Goal: Transaction & Acquisition: Purchase product/service

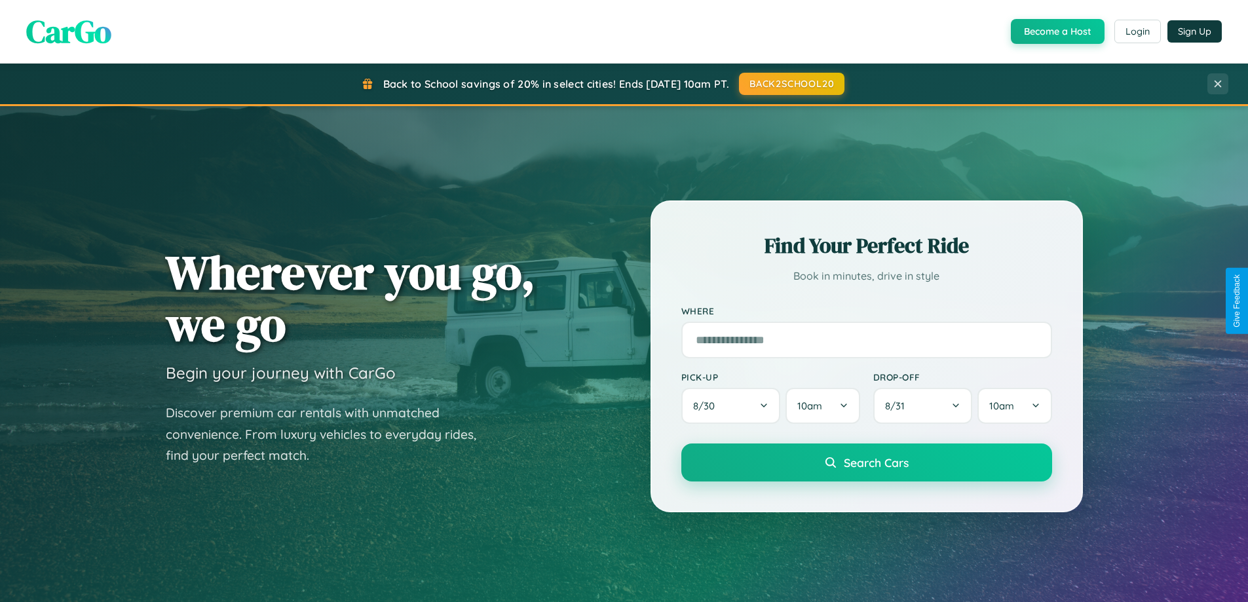
scroll to position [283, 0]
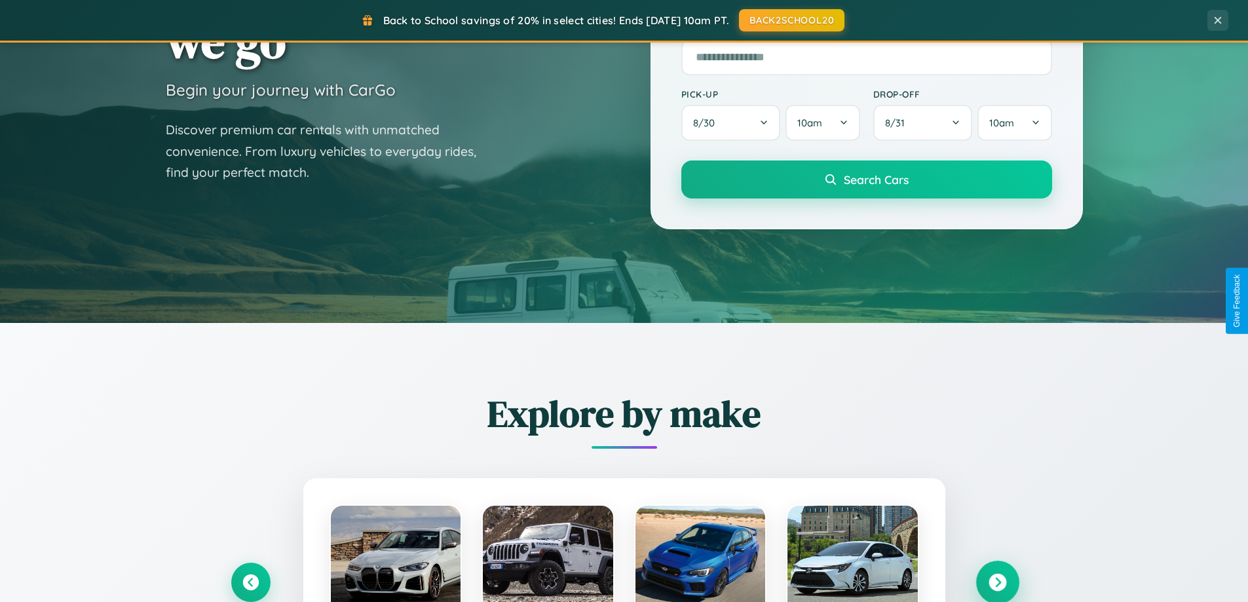
click at [997, 582] on icon at bounding box center [997, 583] width 18 height 18
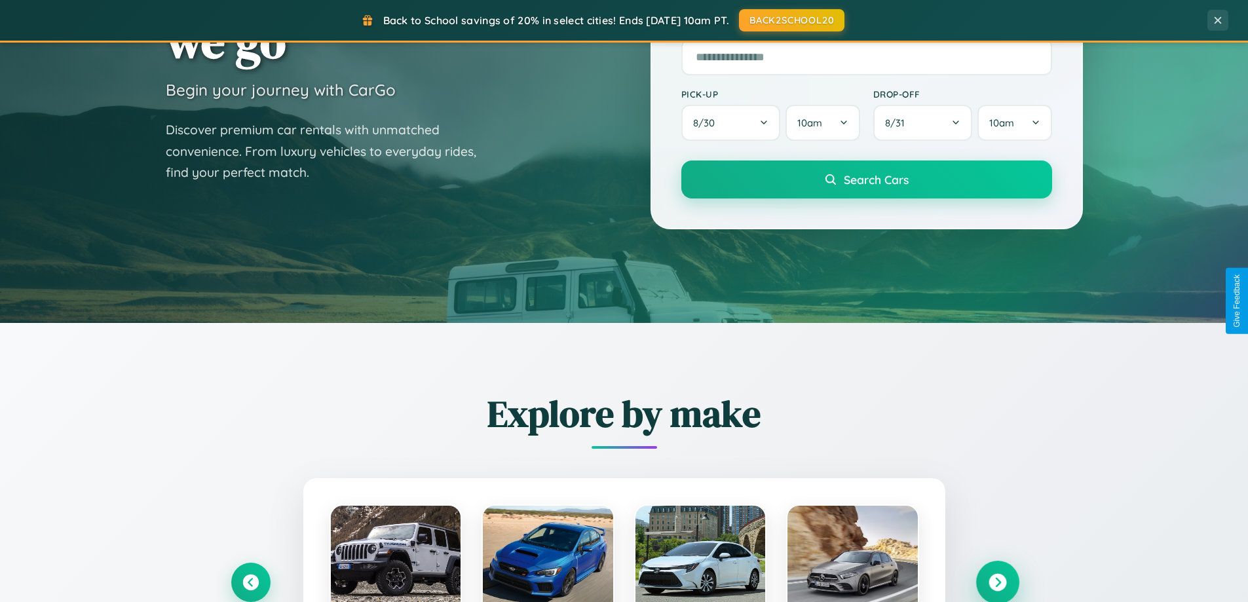
click at [997, 581] on icon at bounding box center [997, 583] width 18 height 18
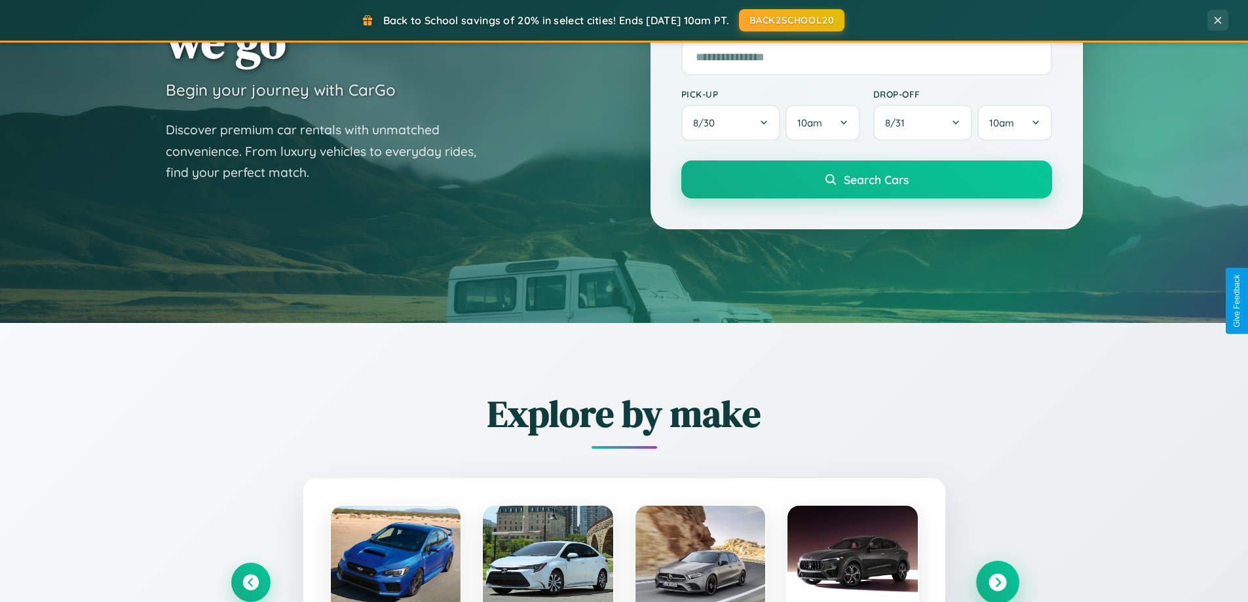
click at [997, 581] on icon at bounding box center [997, 583] width 18 height 18
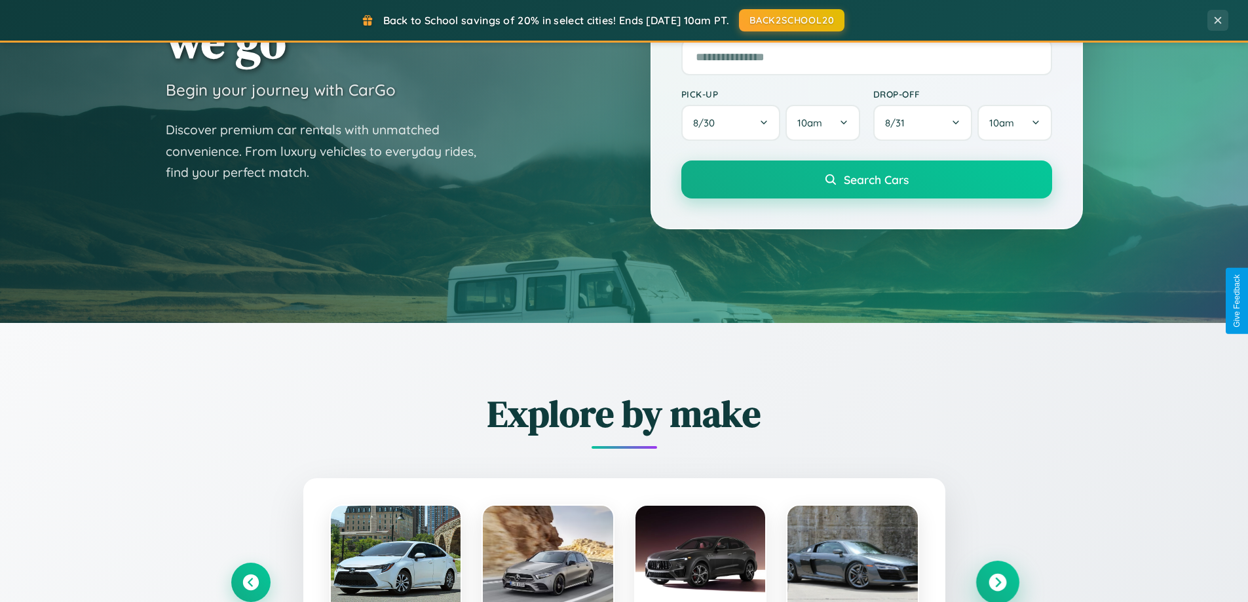
click at [997, 581] on icon at bounding box center [997, 583] width 18 height 18
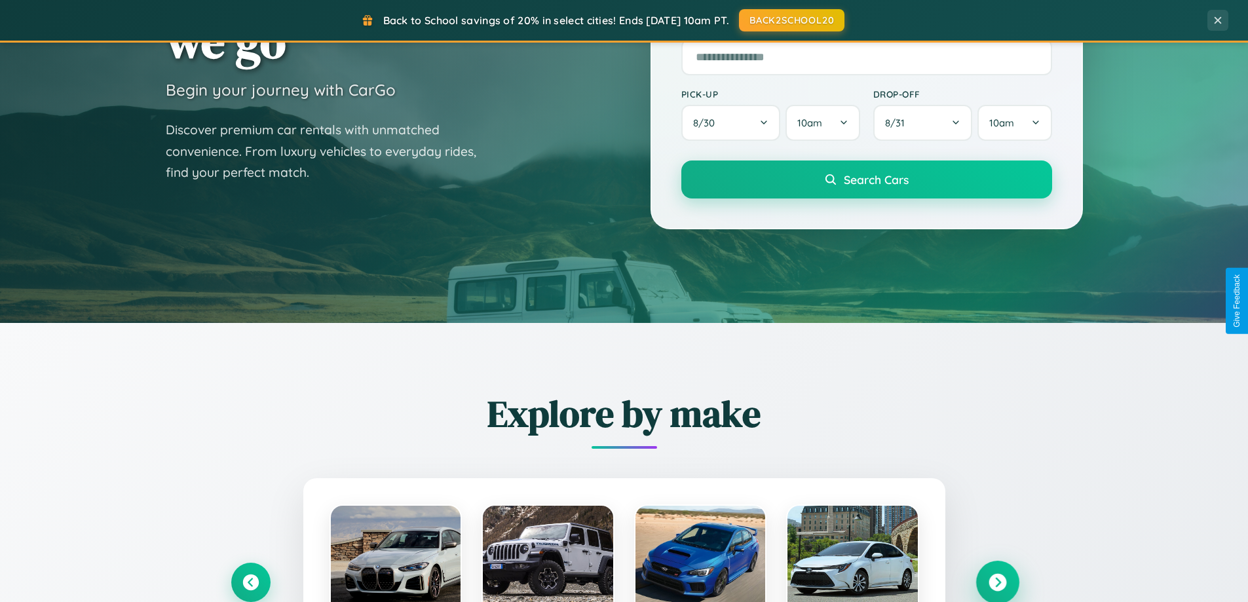
scroll to position [0, 0]
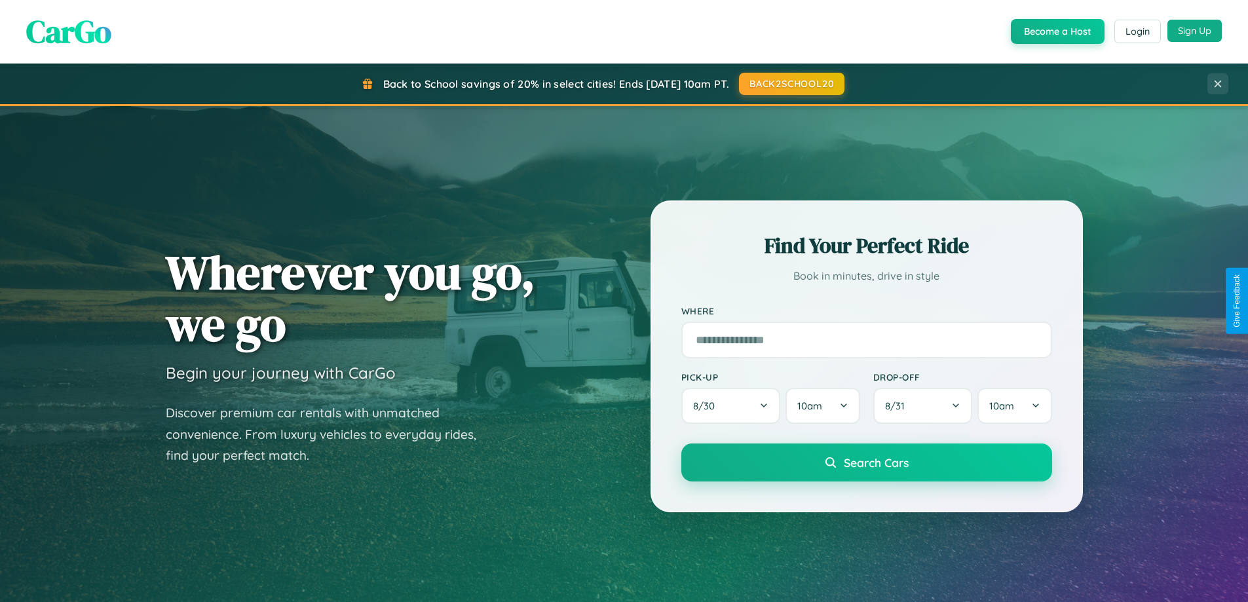
click at [1194, 31] on button "Sign Up" at bounding box center [1194, 31] width 54 height 22
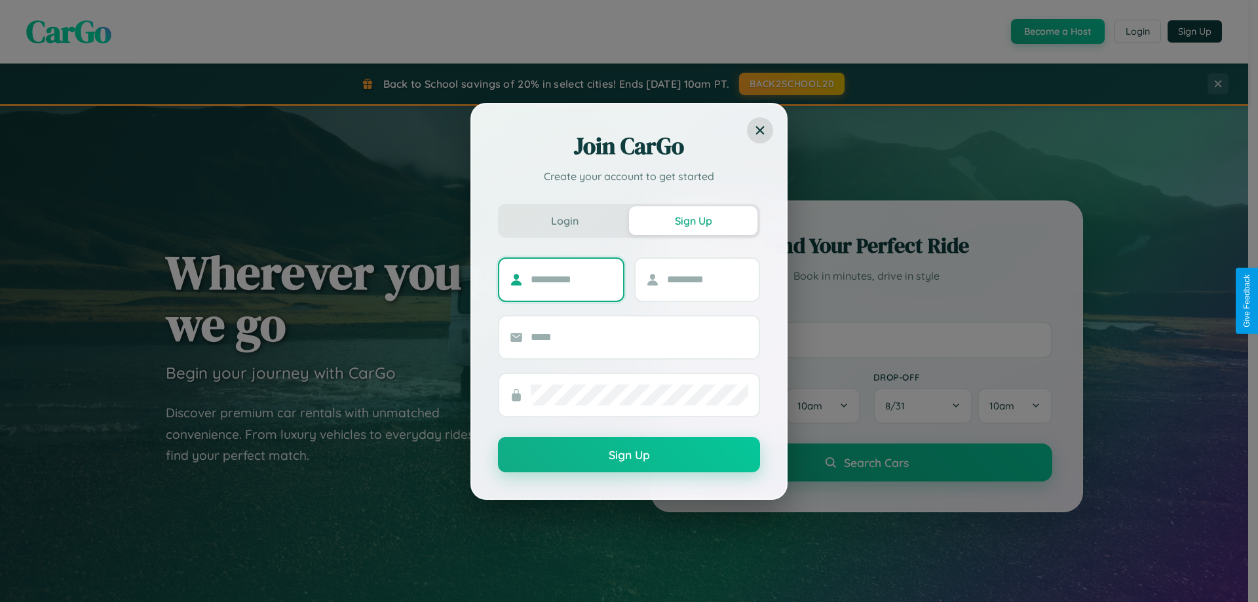
click at [571, 279] on input "text" at bounding box center [572, 279] width 82 height 21
type input "****"
click at [707, 279] on input "text" at bounding box center [708, 279] width 82 height 21
type input "*****"
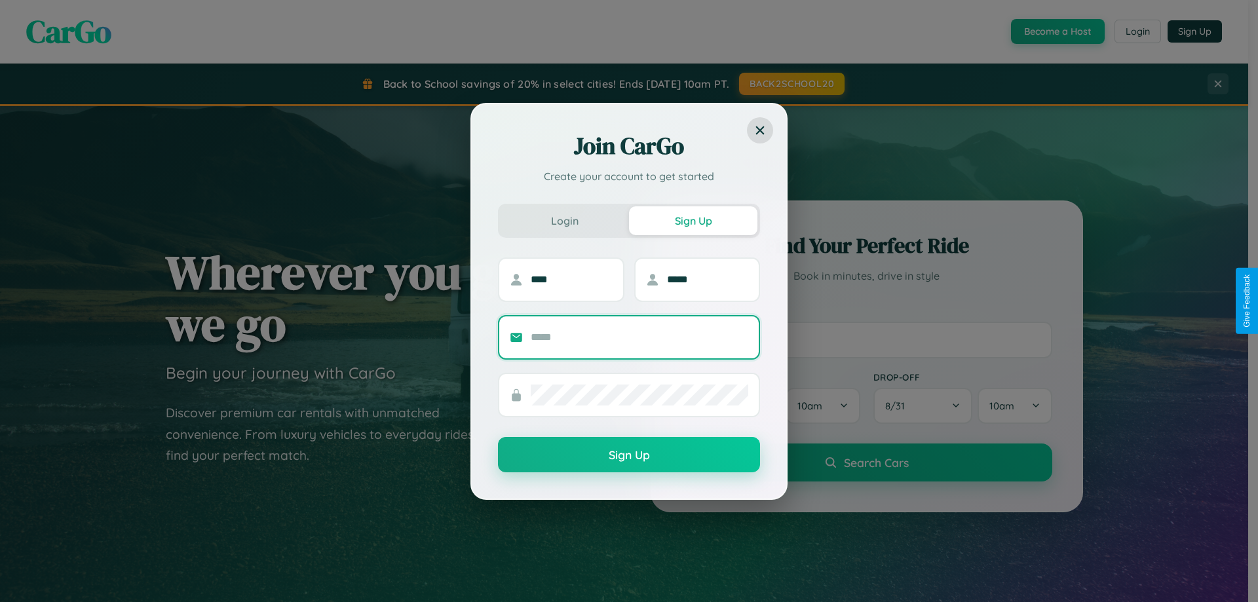
click at [639, 337] on input "text" at bounding box center [639, 337] width 217 height 21
type input "**********"
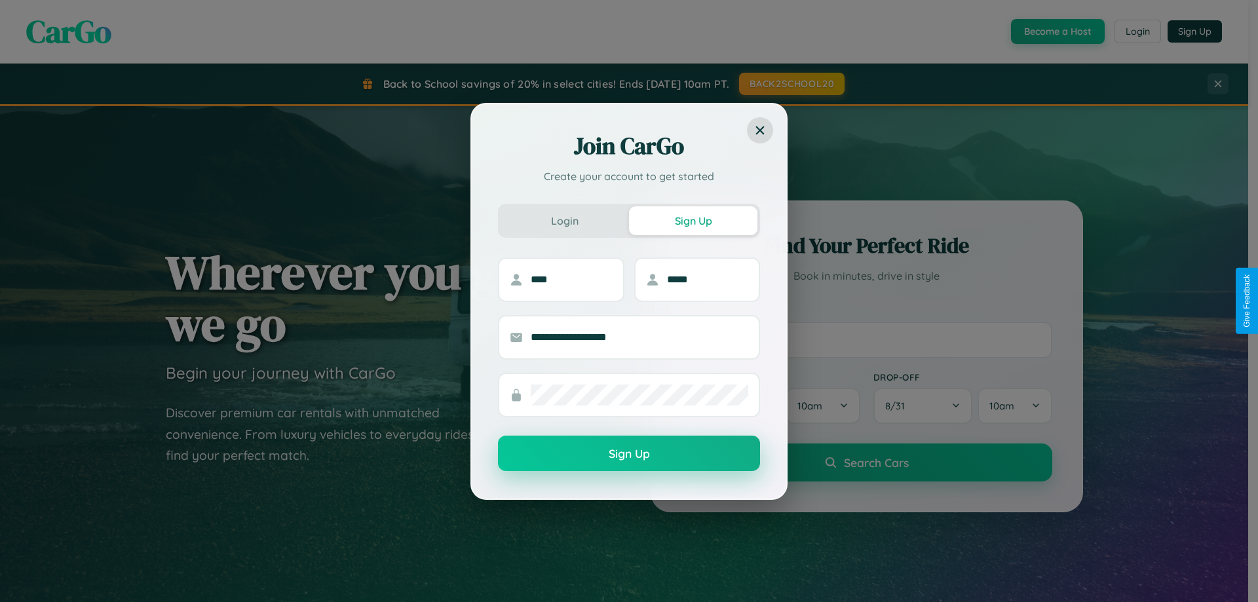
click at [629, 454] on button "Sign Up" at bounding box center [629, 453] width 262 height 35
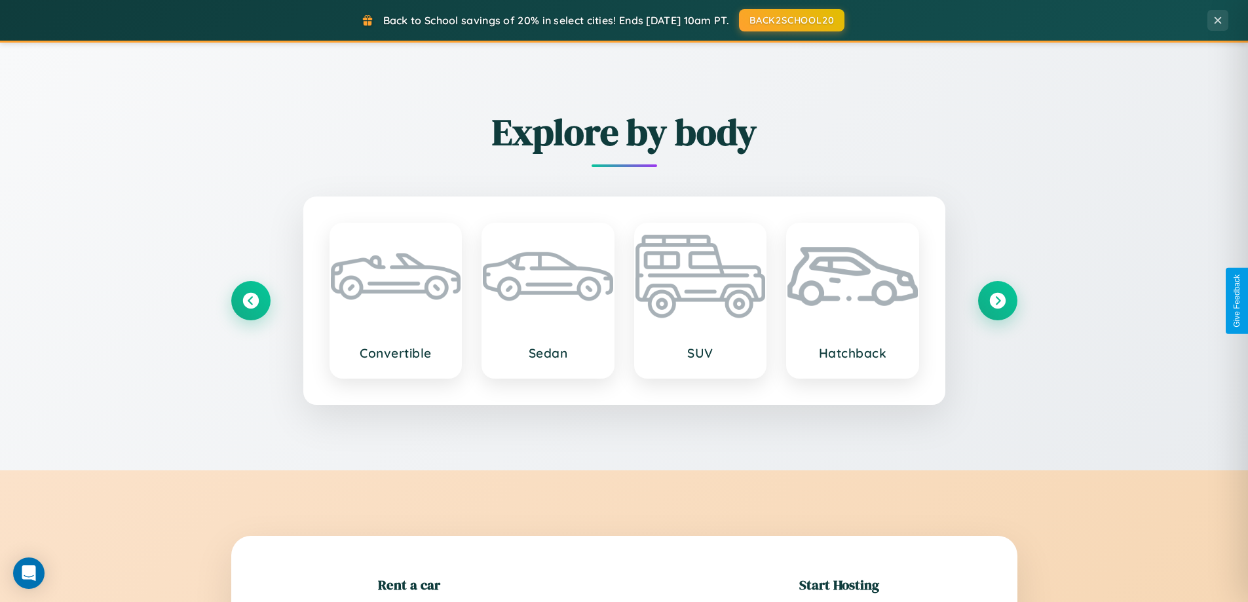
scroll to position [283, 0]
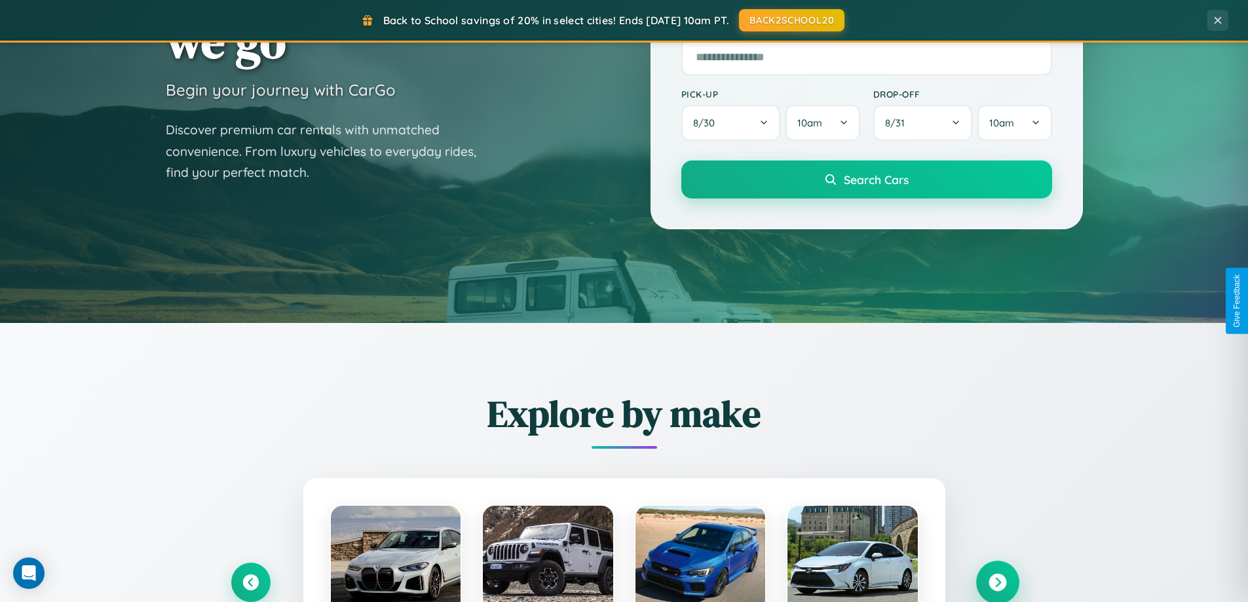
click at [997, 582] on icon at bounding box center [997, 583] width 18 height 18
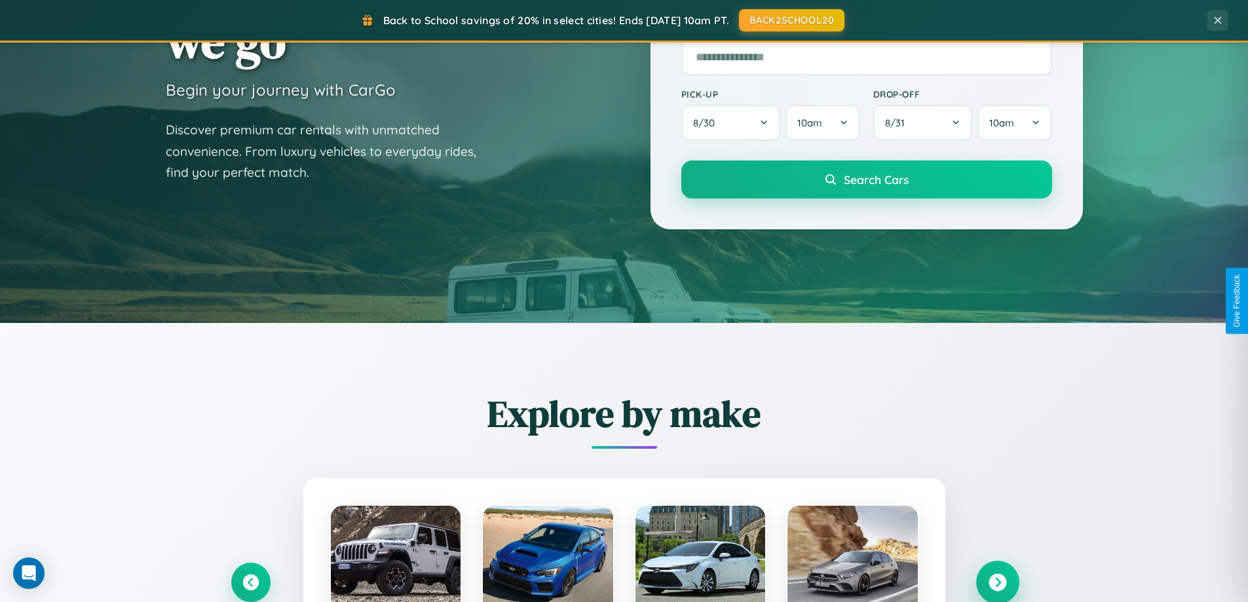
click at [997, 581] on icon at bounding box center [997, 583] width 18 height 18
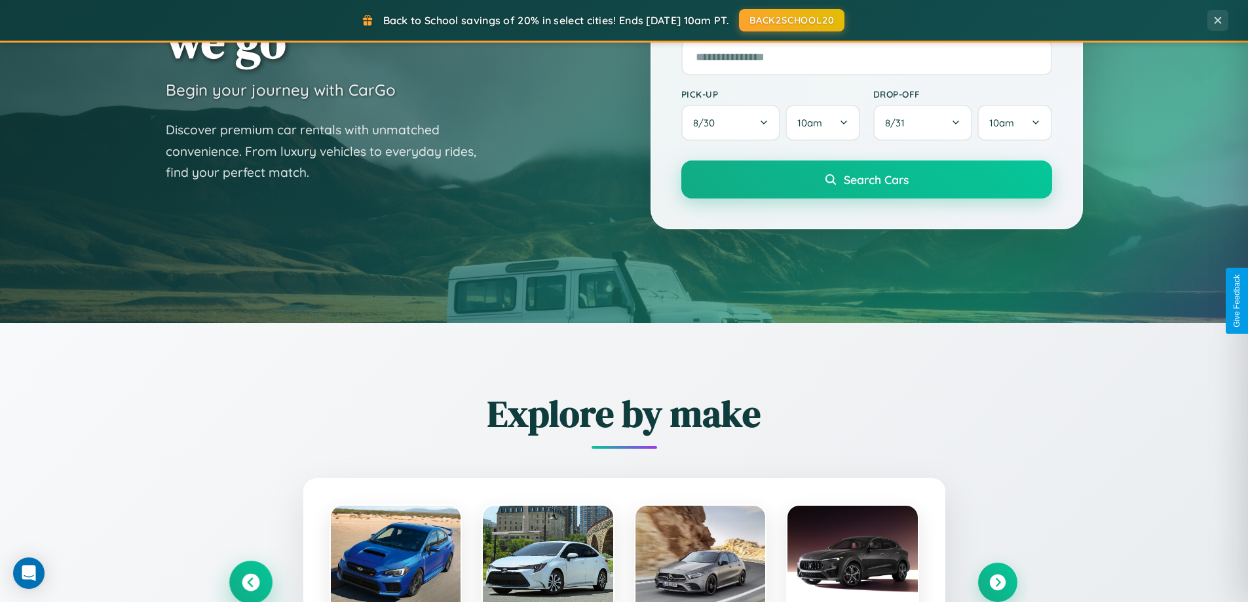
click at [250, 582] on icon at bounding box center [251, 583] width 18 height 18
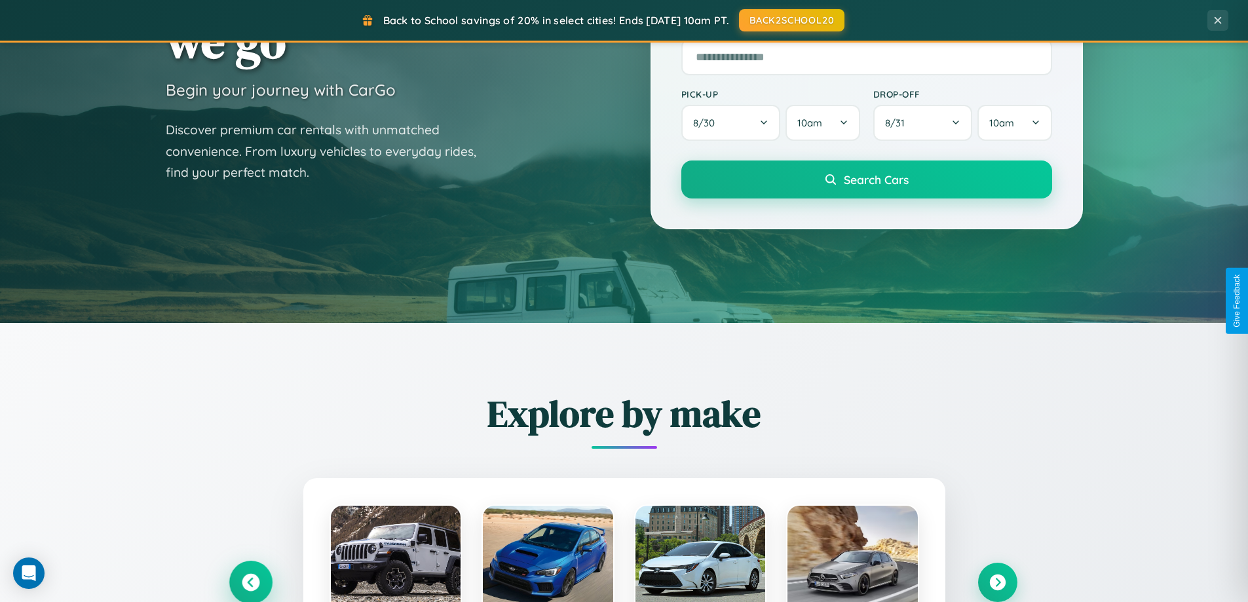
click at [250, 581] on icon at bounding box center [251, 583] width 22 height 22
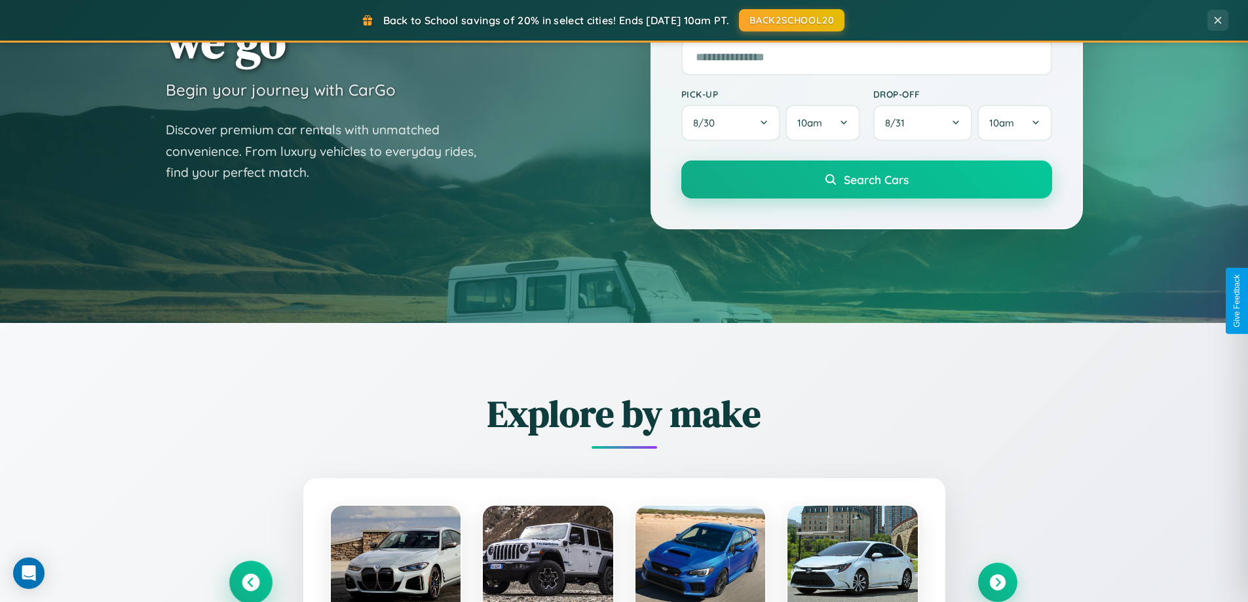
scroll to position [1311, 0]
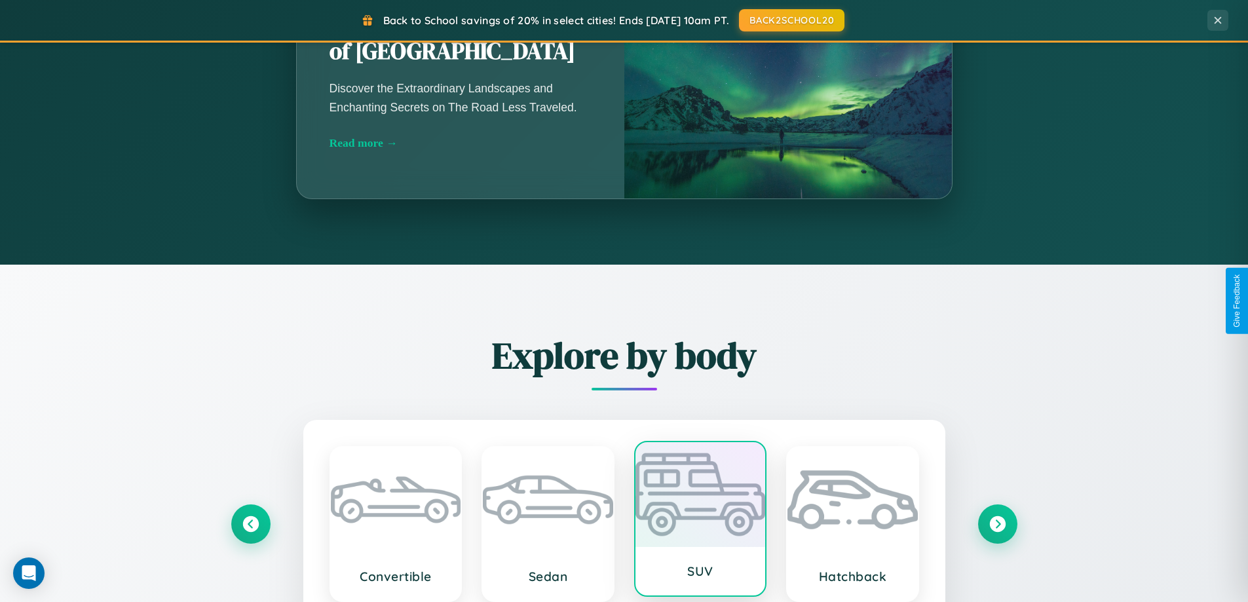
click at [700, 521] on div at bounding box center [700, 494] width 130 height 105
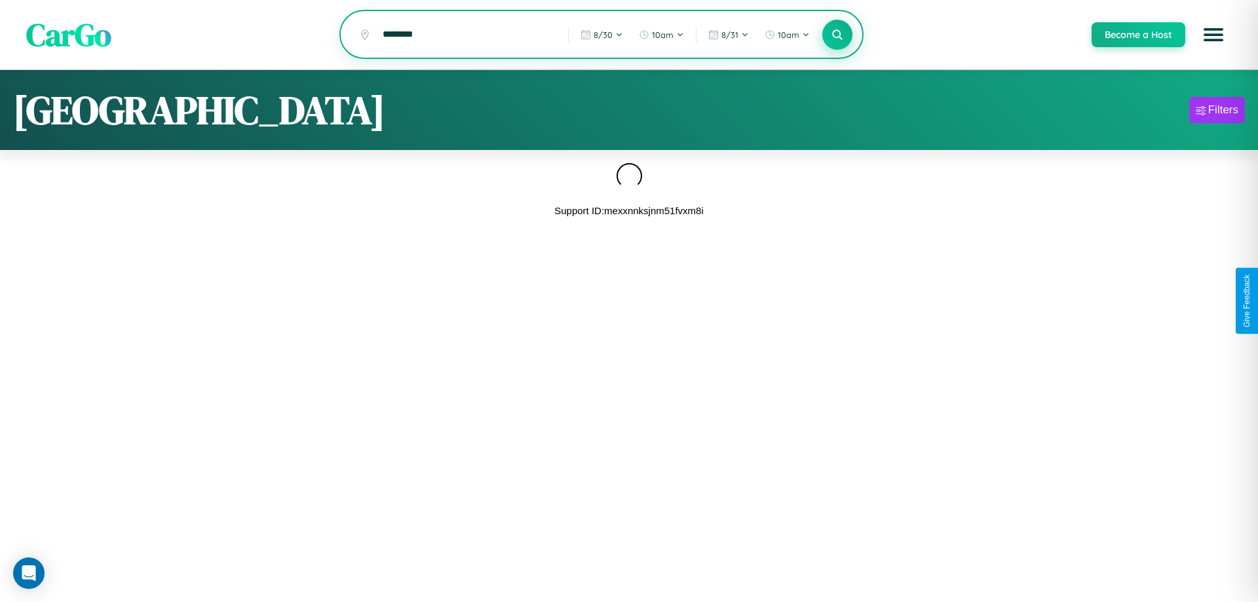
click at [837, 35] on icon at bounding box center [837, 34] width 12 height 12
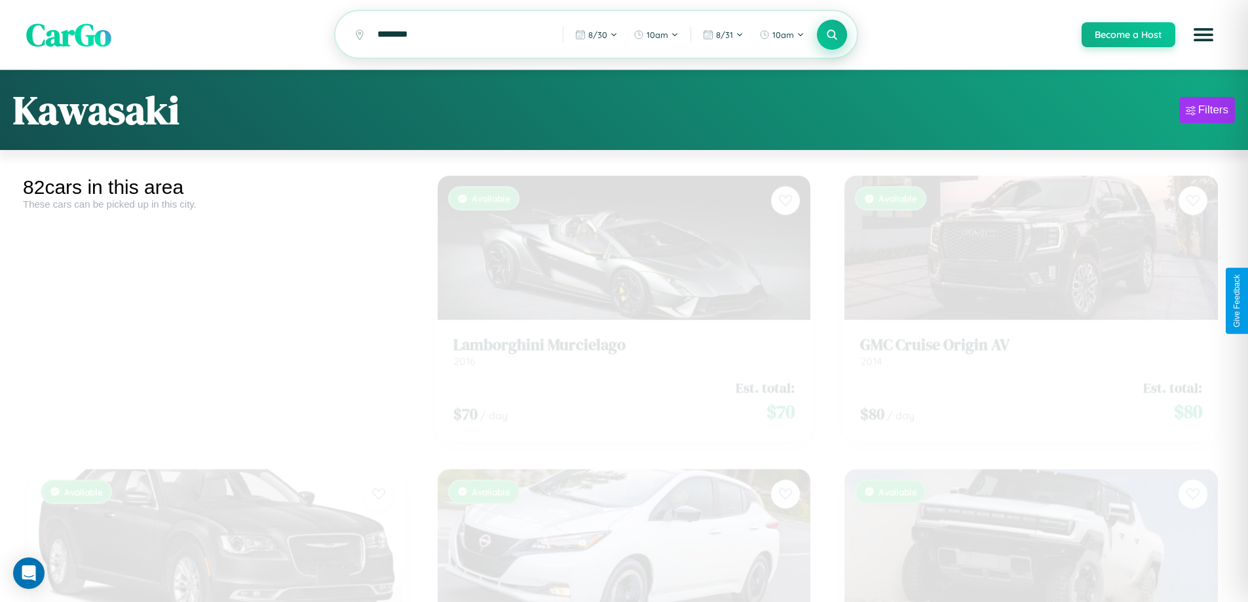
scroll to position [4584, 0]
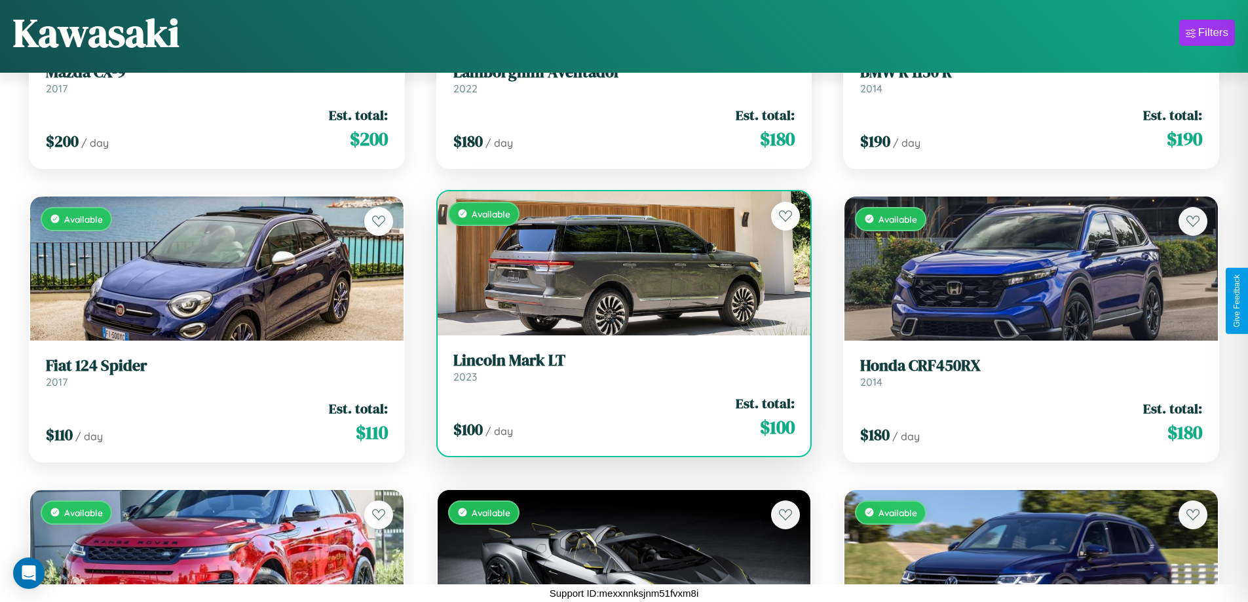
click at [618, 417] on div "$ 100 / day Est. total: $ 100" at bounding box center [624, 417] width 342 height 47
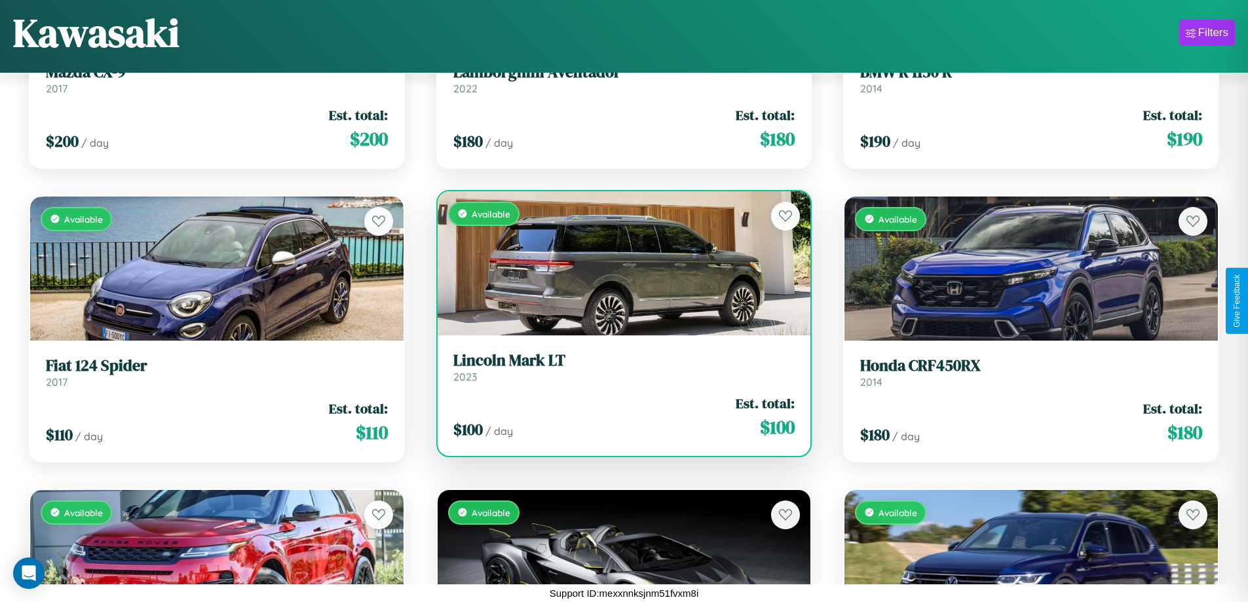
click at [618, 417] on div "$ 100 / day Est. total: $ 100" at bounding box center [624, 417] width 342 height 47
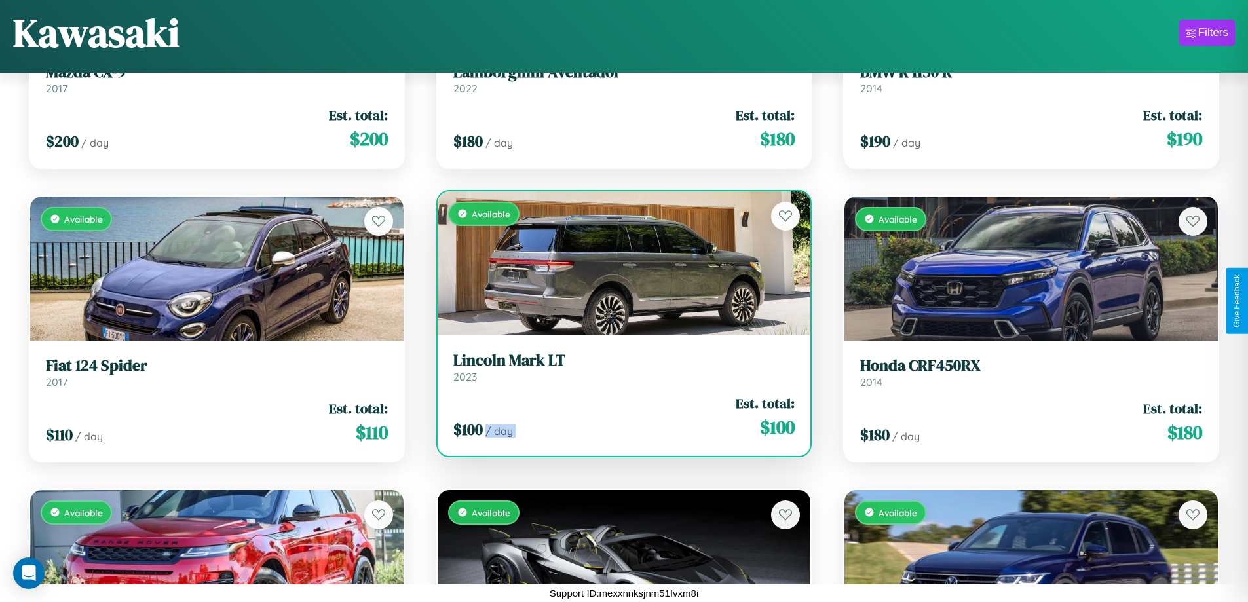
click at [618, 417] on div "$ 100 / day Est. total: $ 100" at bounding box center [624, 417] width 342 height 47
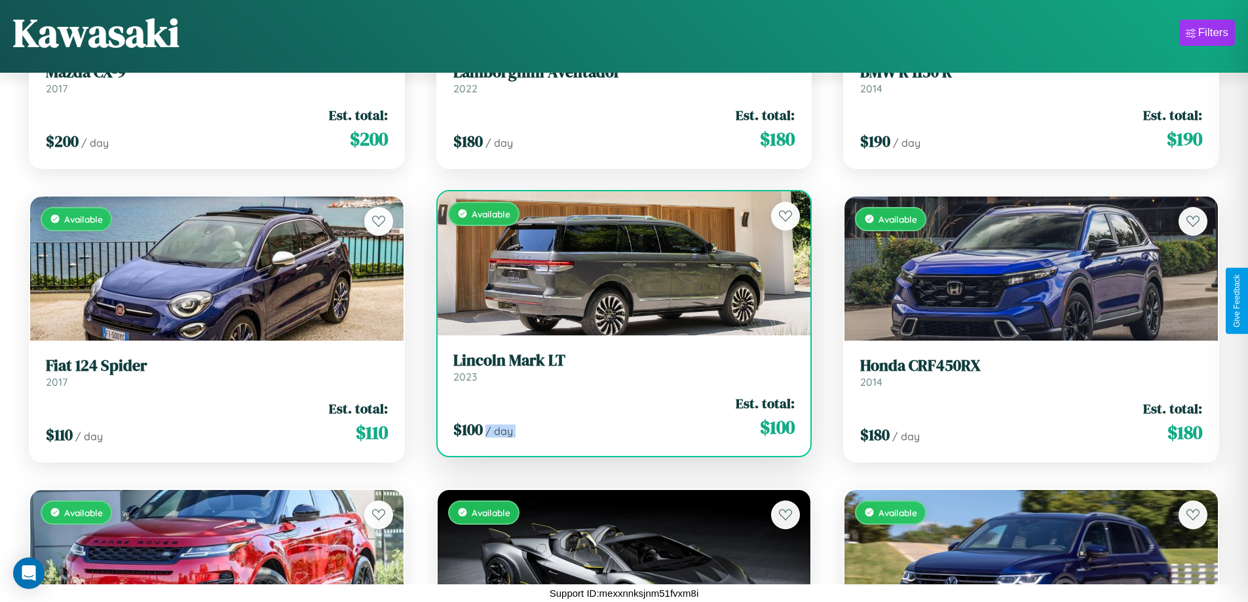
click at [618, 417] on div "$ 100 / day Est. total: $ 100" at bounding box center [624, 417] width 342 height 47
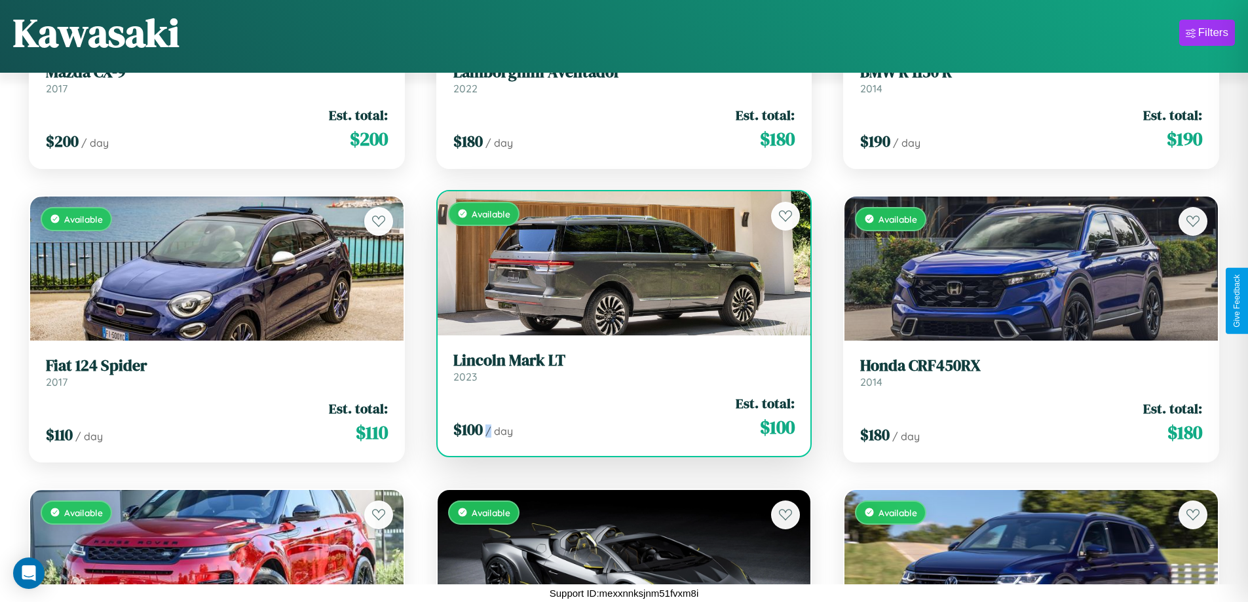
click at [618, 417] on div "$ 100 / day Est. total: $ 100" at bounding box center [624, 417] width 342 height 47
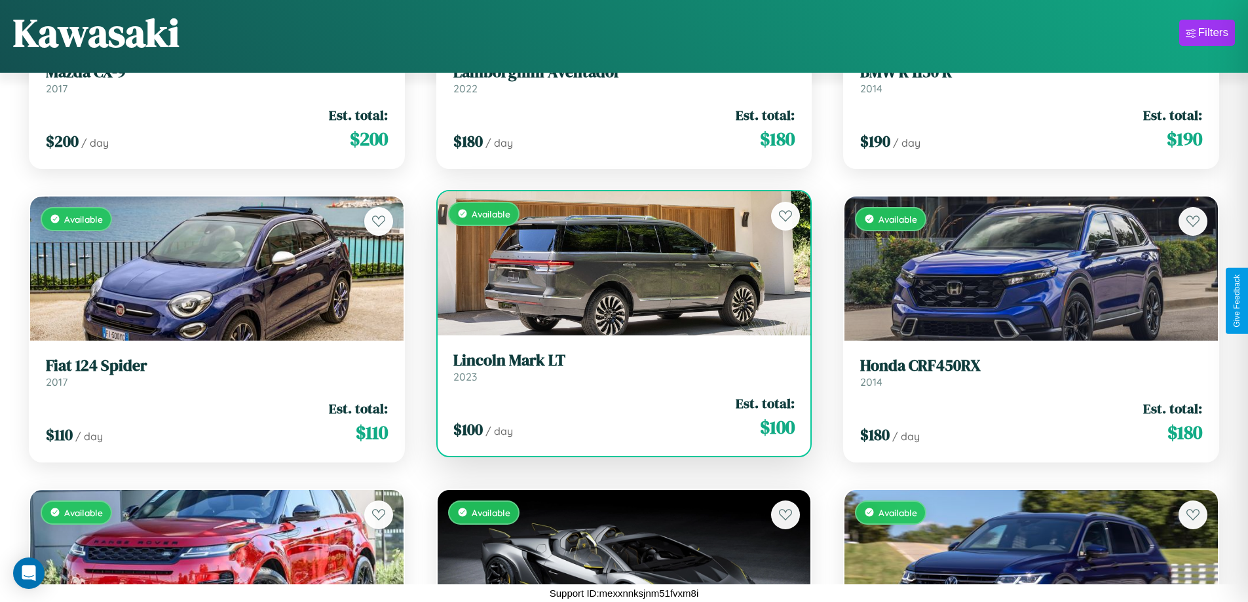
click at [618, 367] on h3 "Lincoln Mark LT" at bounding box center [624, 360] width 342 height 19
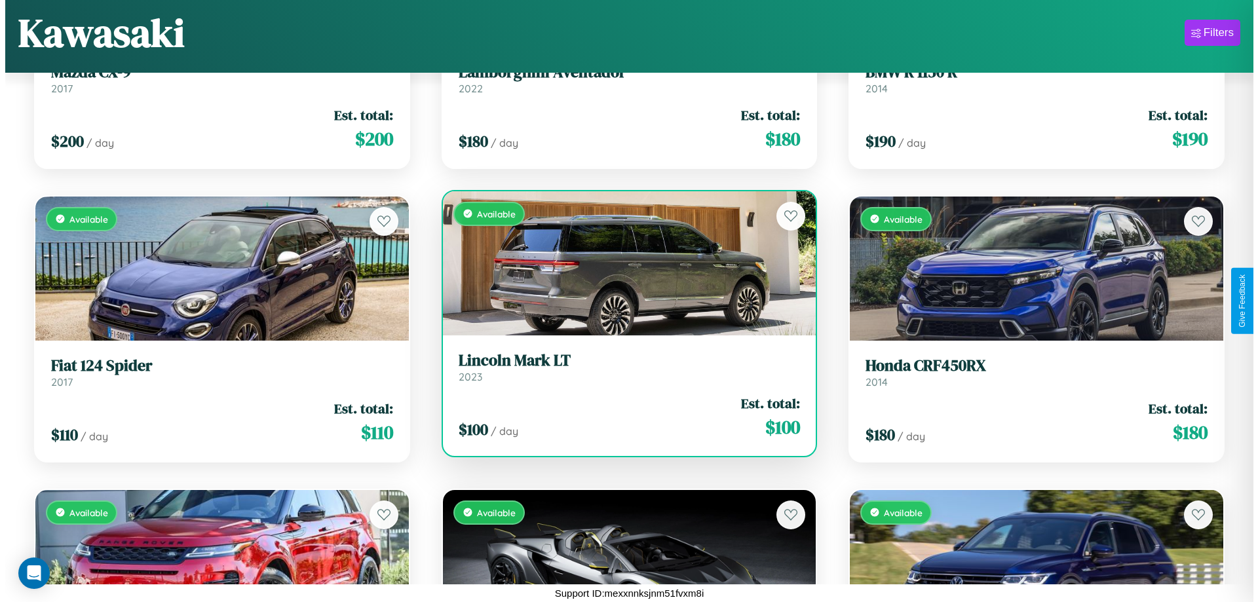
scroll to position [0, 0]
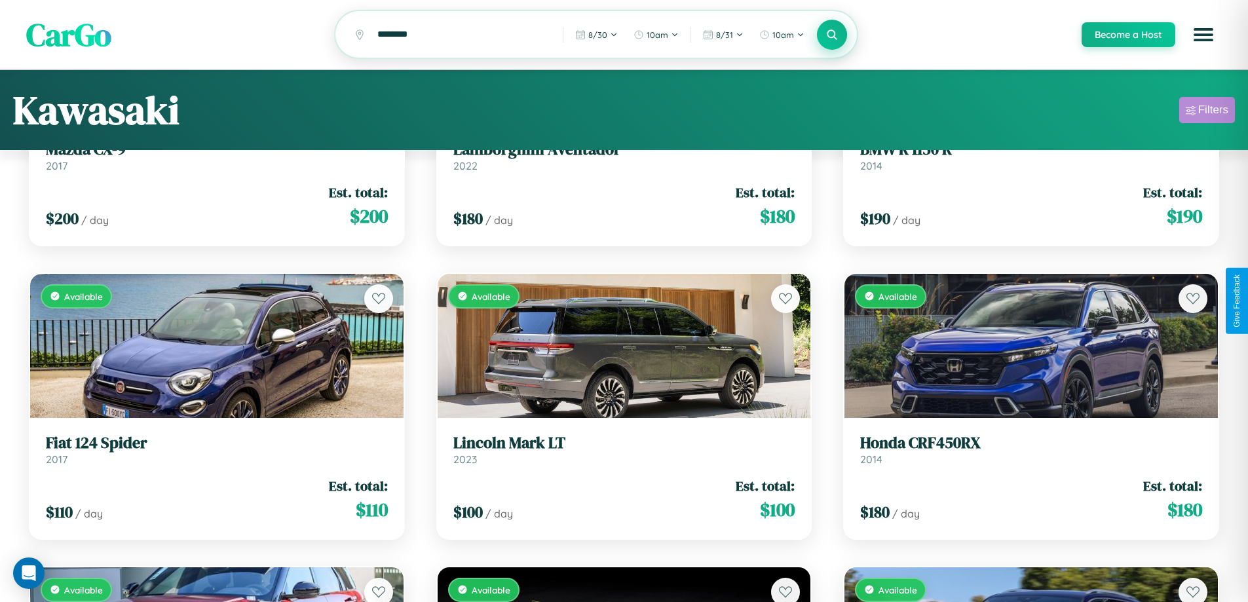
click at [1207, 112] on div "Filters" at bounding box center [1213, 109] width 30 height 13
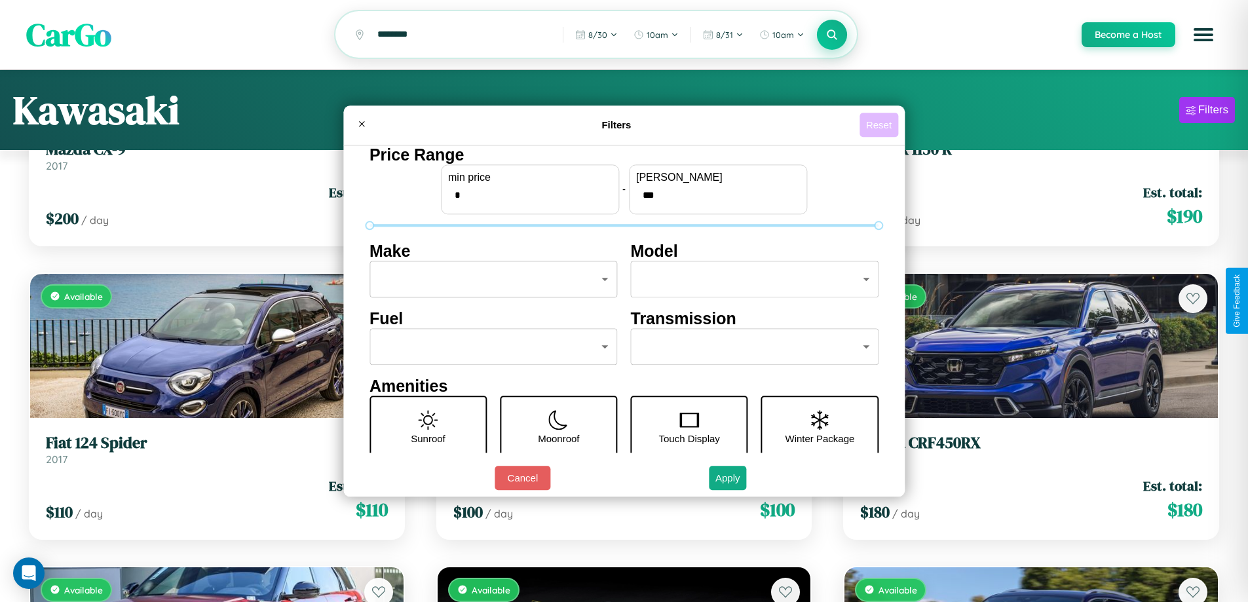
click at [880, 124] on button "Reset" at bounding box center [878, 125] width 39 height 24
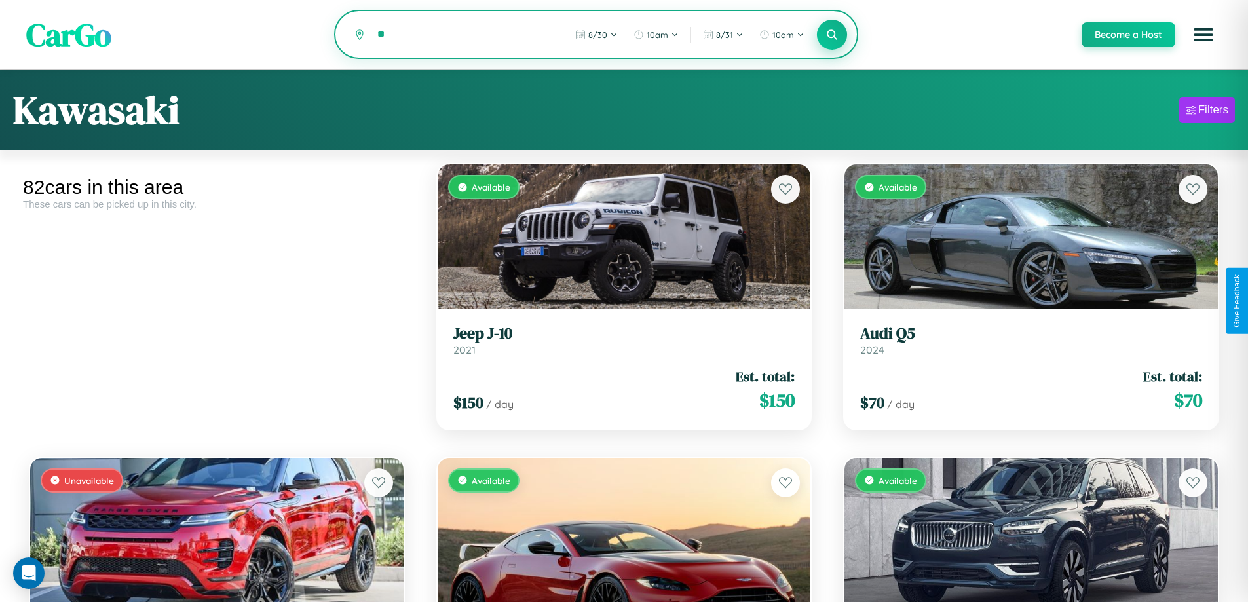
type input "*"
type input "**********"
click at [831, 35] on icon at bounding box center [832, 34] width 12 height 12
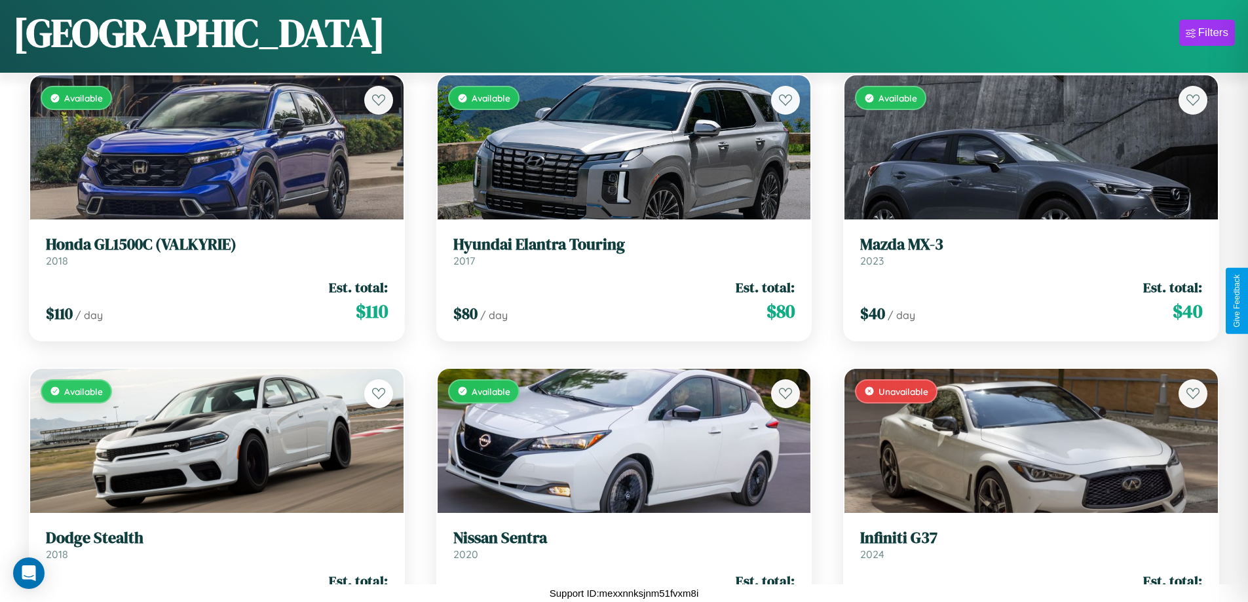
scroll to position [7811, 0]
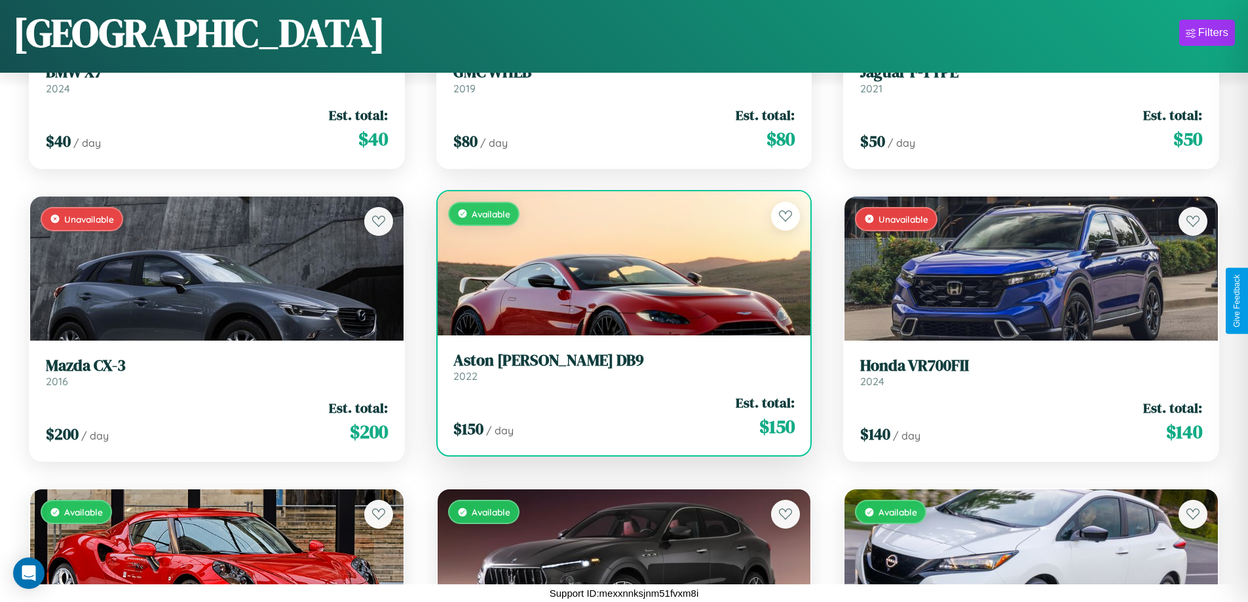
click at [618, 367] on h3 "Aston [PERSON_NAME] DB9" at bounding box center [624, 360] width 342 height 19
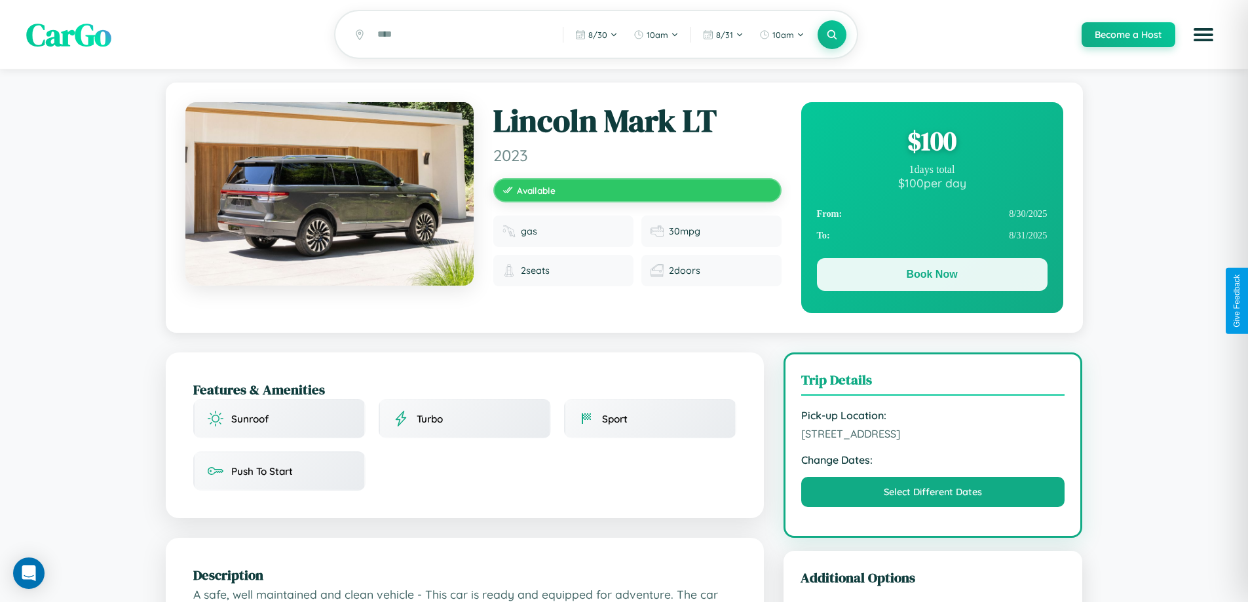
click at [931, 276] on button "Book Now" at bounding box center [932, 274] width 231 height 33
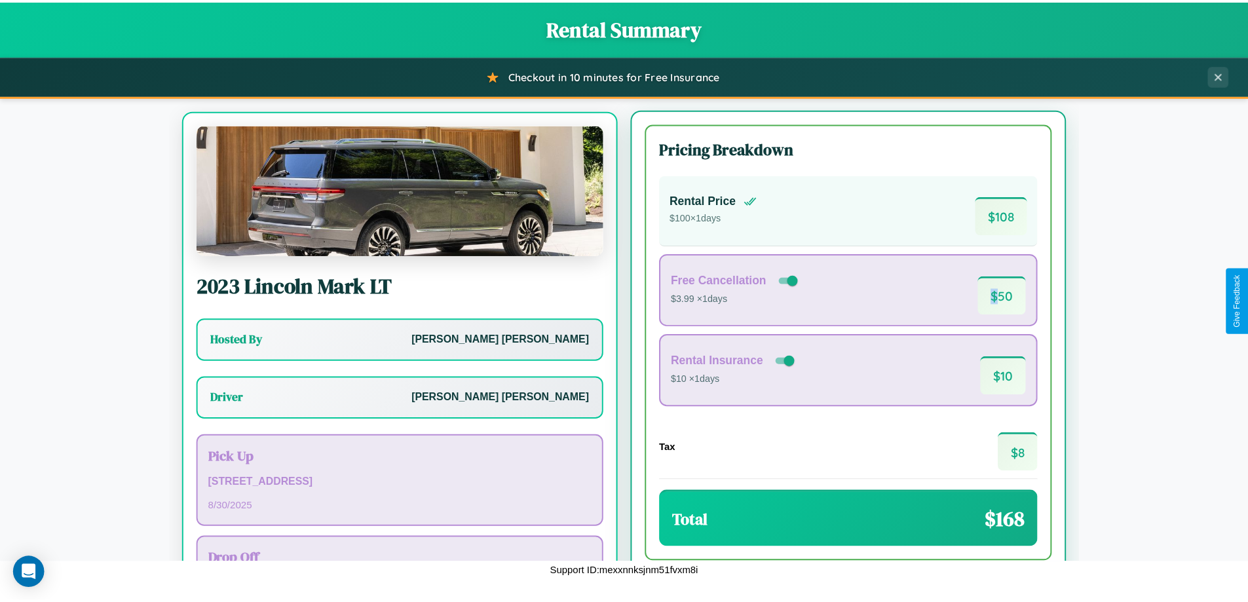
scroll to position [61, 0]
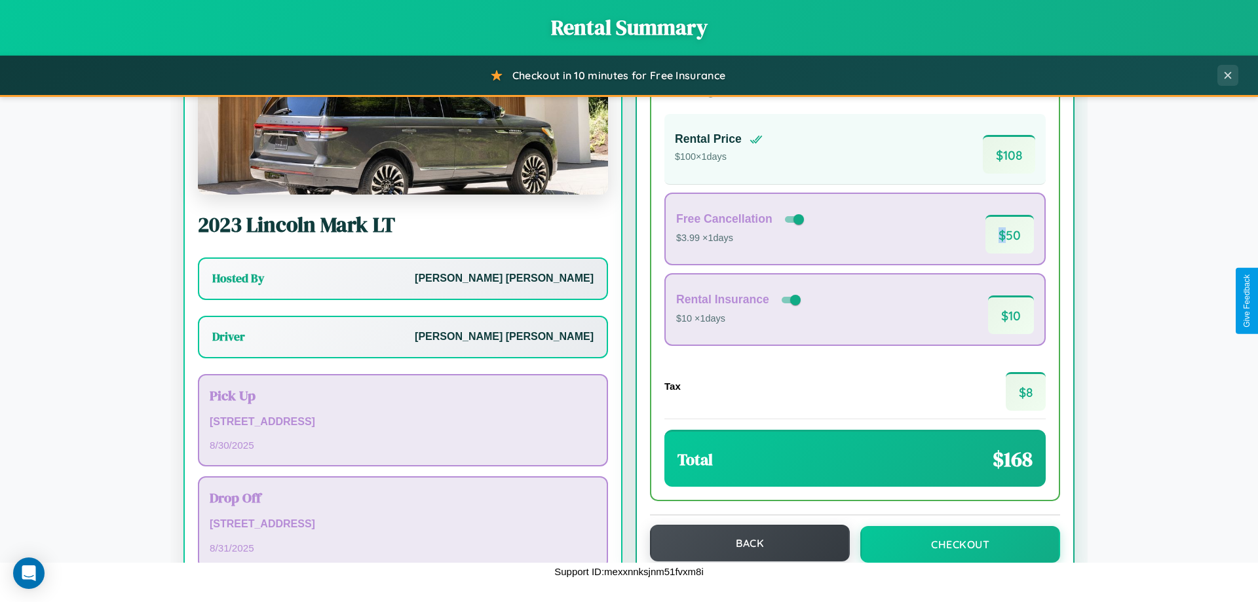
click at [743, 544] on button "Back" at bounding box center [750, 543] width 200 height 37
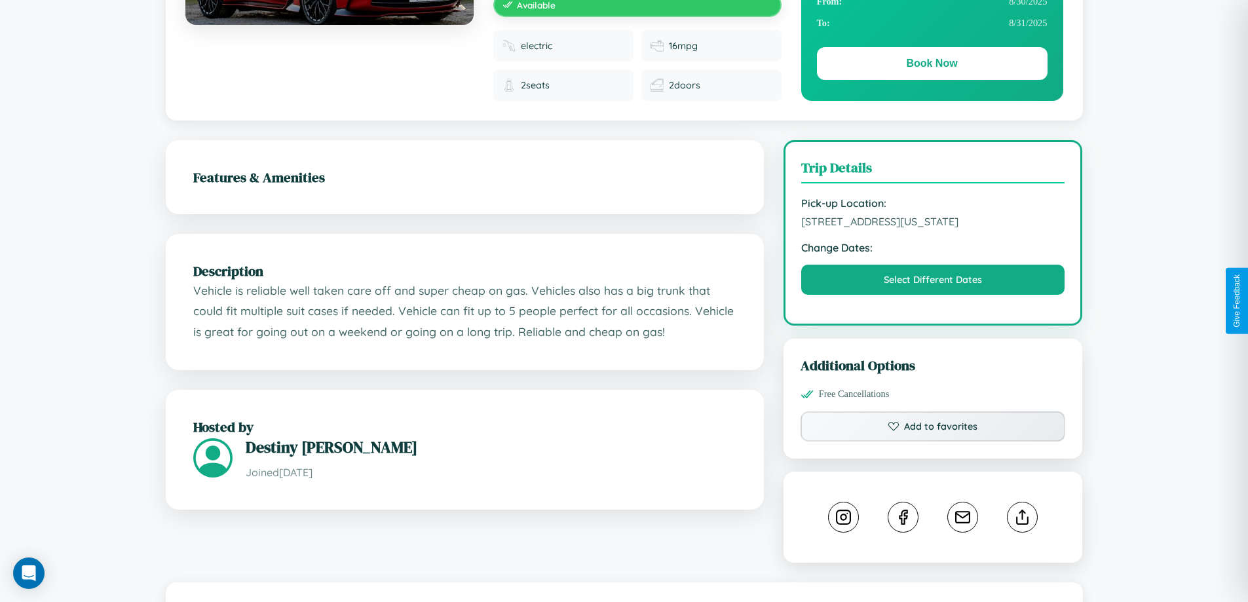
scroll to position [353, 0]
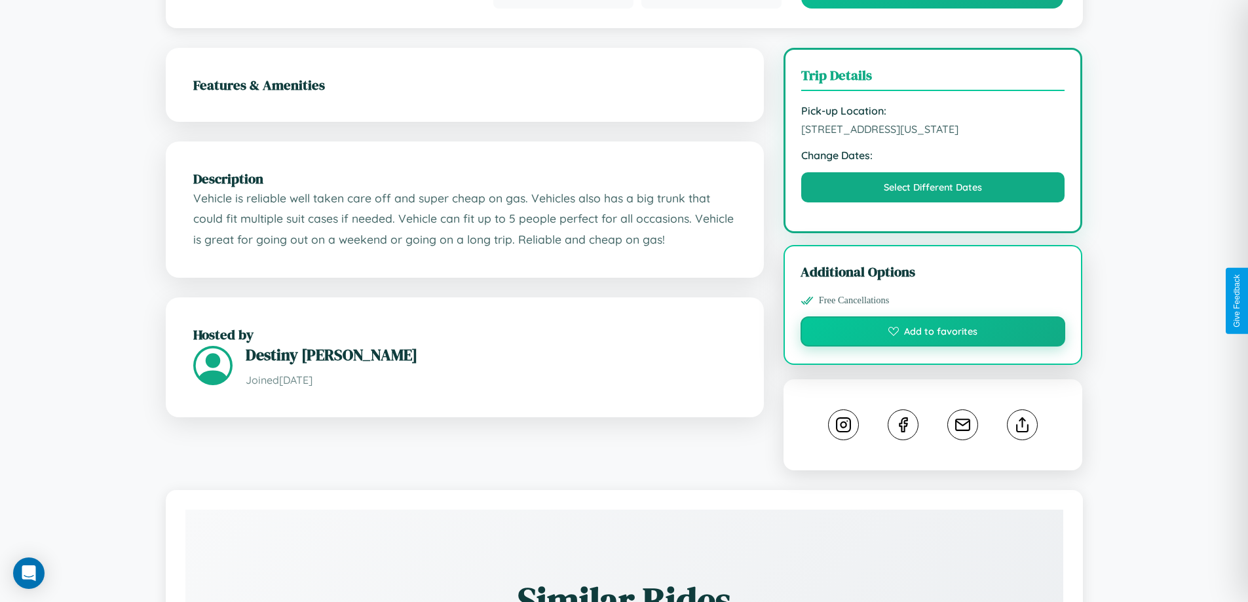
click at [933, 316] on button "Add to favorites" at bounding box center [932, 331] width 265 height 30
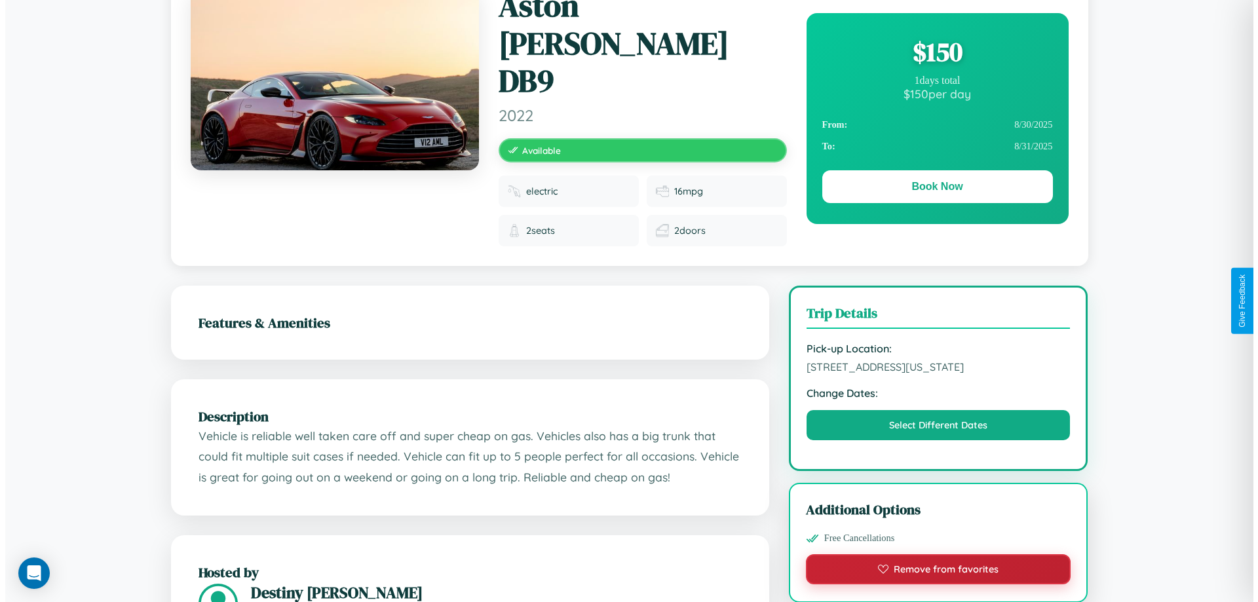
scroll to position [0, 0]
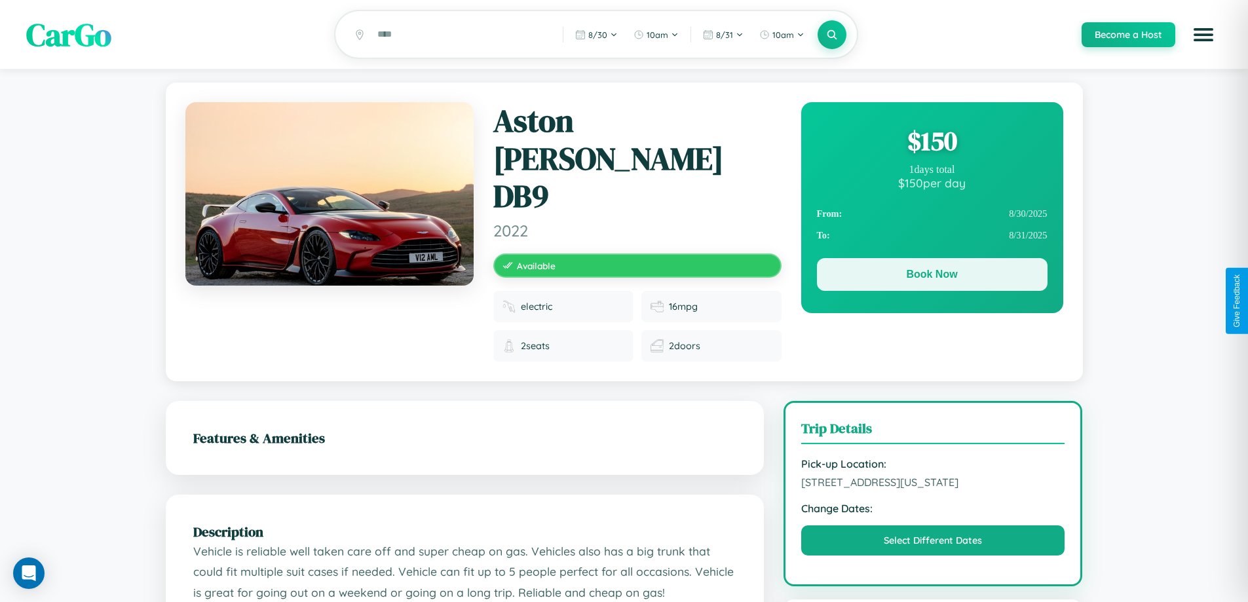
click at [931, 276] on button "Book Now" at bounding box center [932, 274] width 231 height 33
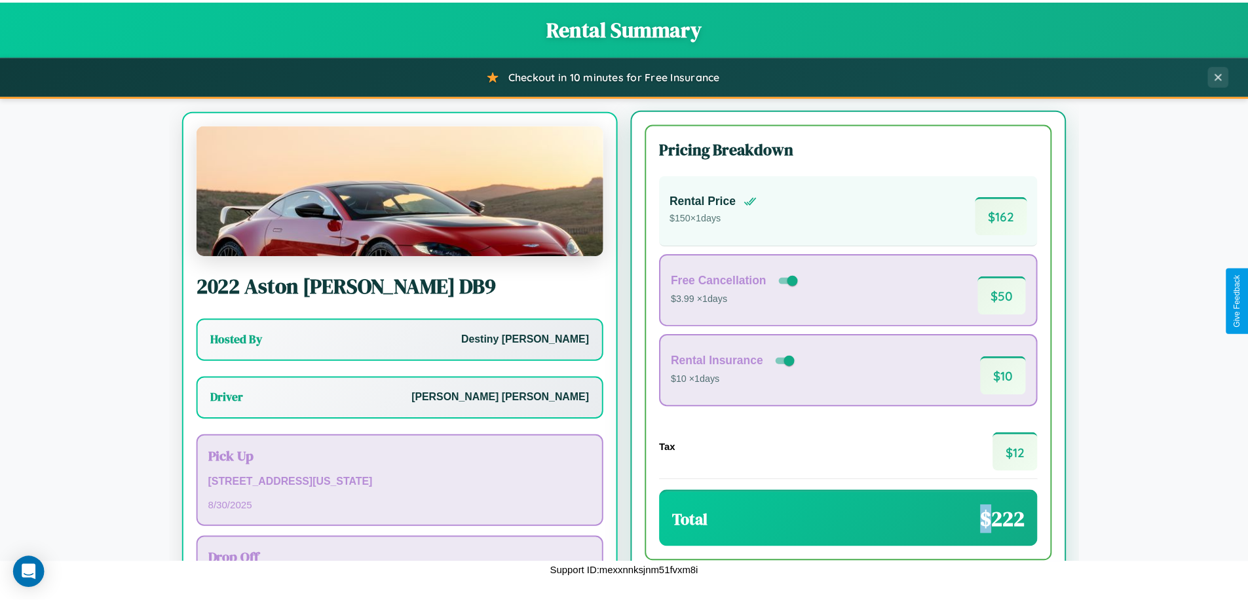
scroll to position [61, 0]
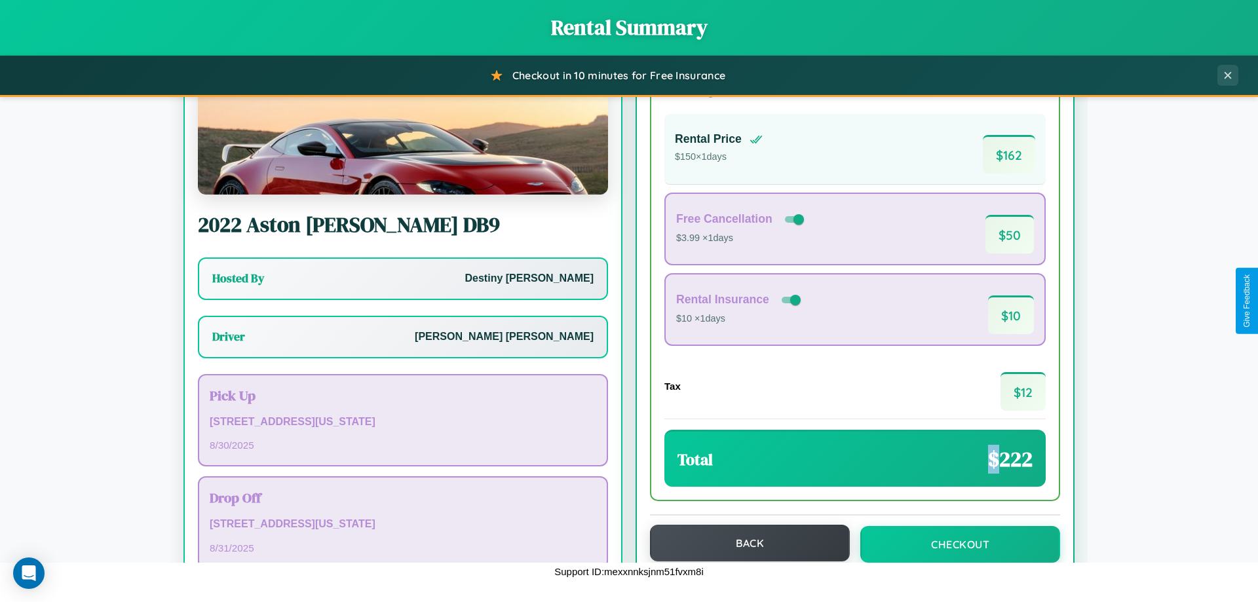
click at [743, 543] on button "Back" at bounding box center [750, 543] width 200 height 37
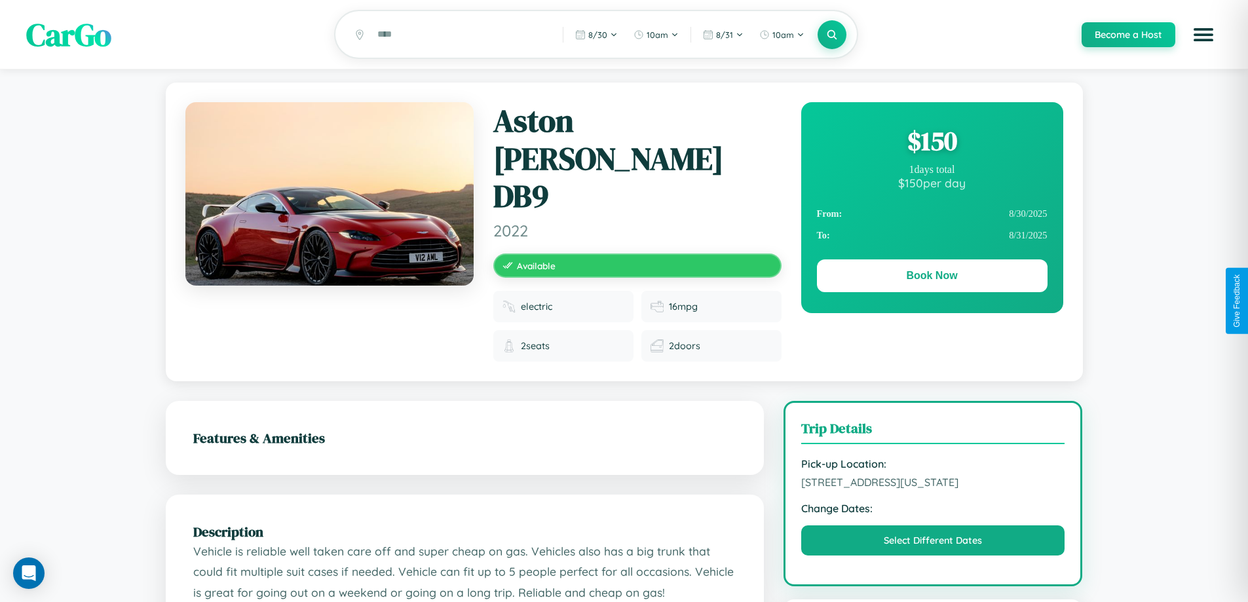
scroll to position [141, 0]
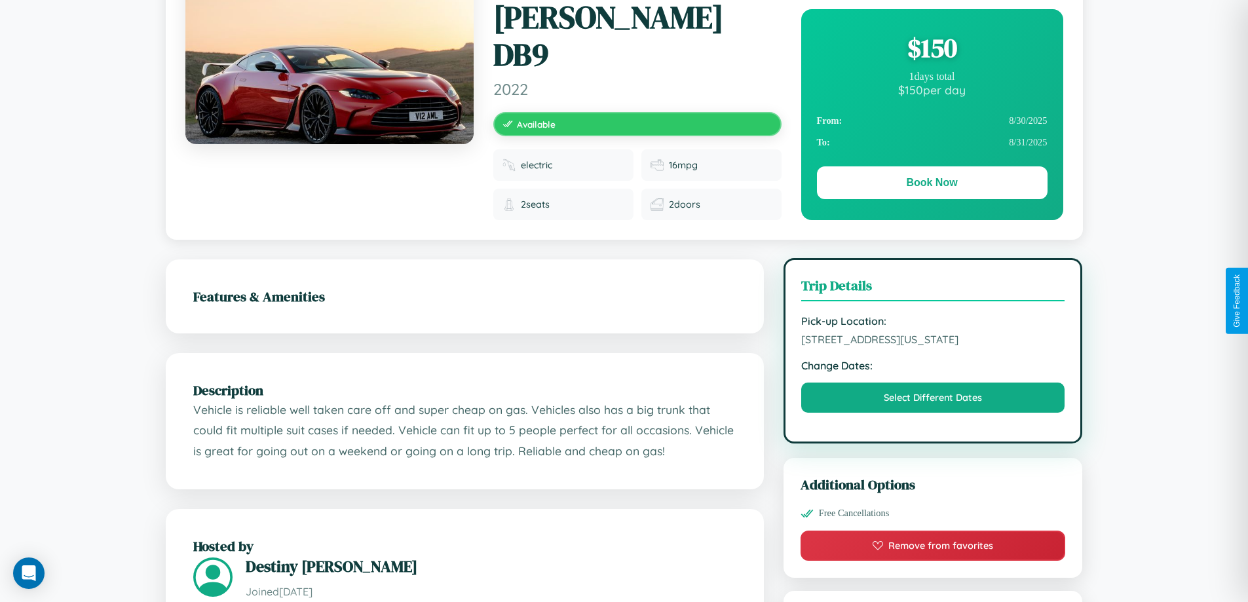
click at [933, 333] on span "6647 Fifth Street Philadelphia Pennsylvania 60423 United States" at bounding box center [933, 339] width 264 height 13
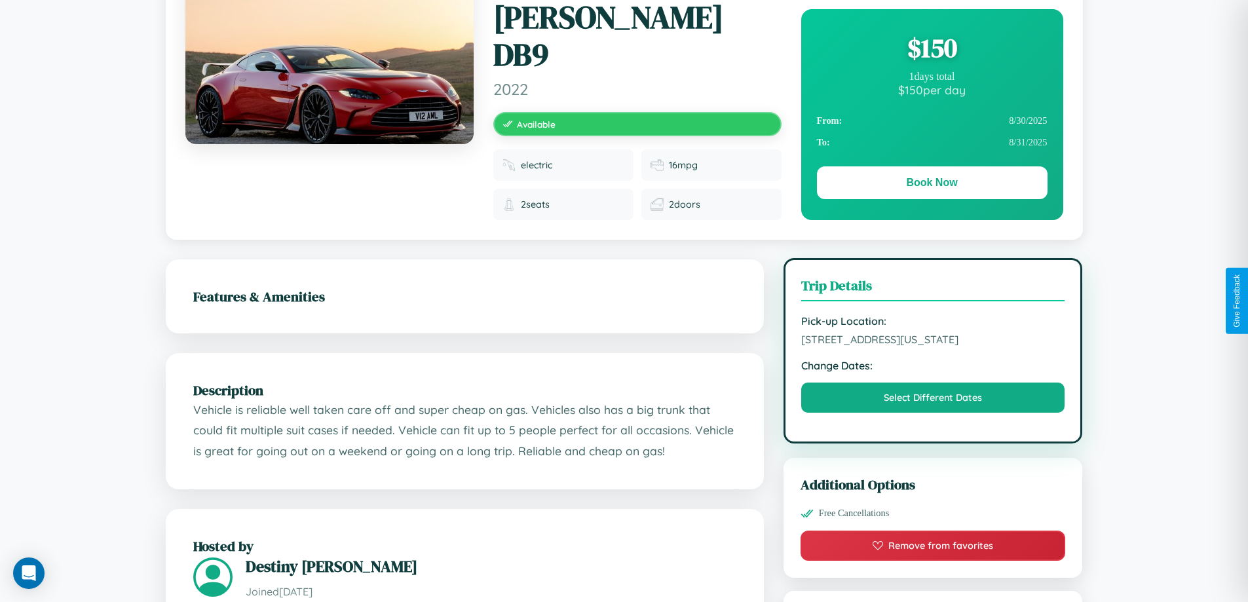
click at [933, 333] on span "6647 Fifth Street Philadelphia Pennsylvania 60423 United States" at bounding box center [933, 339] width 264 height 13
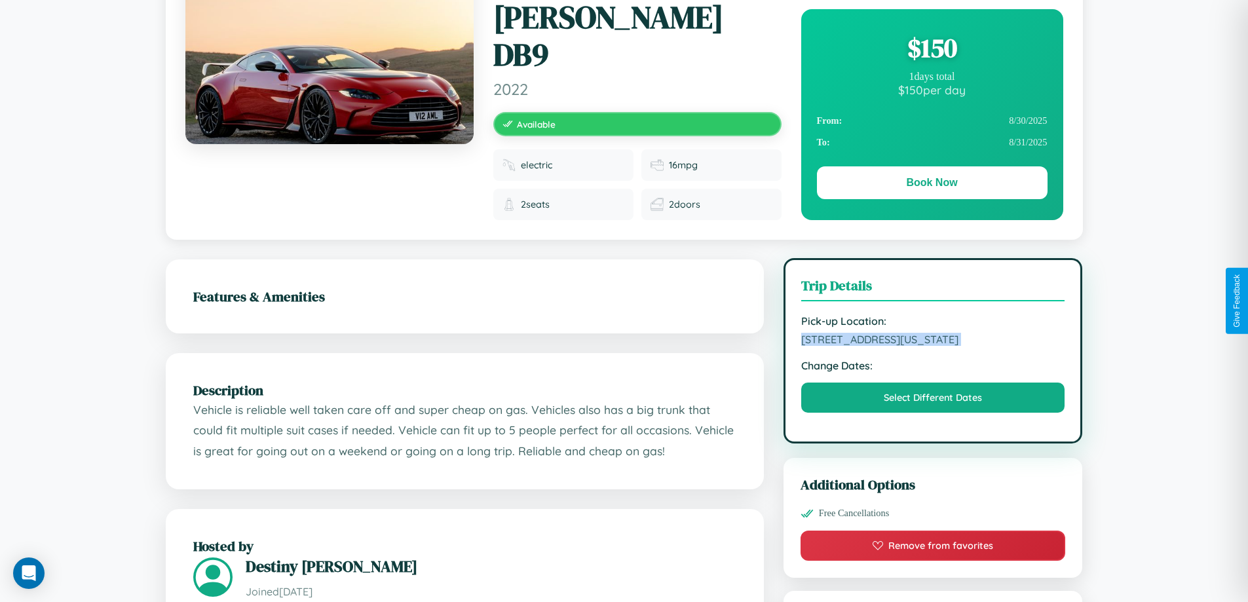
click at [933, 333] on span "6647 Fifth Street Philadelphia Pennsylvania 60423 United States" at bounding box center [933, 339] width 264 height 13
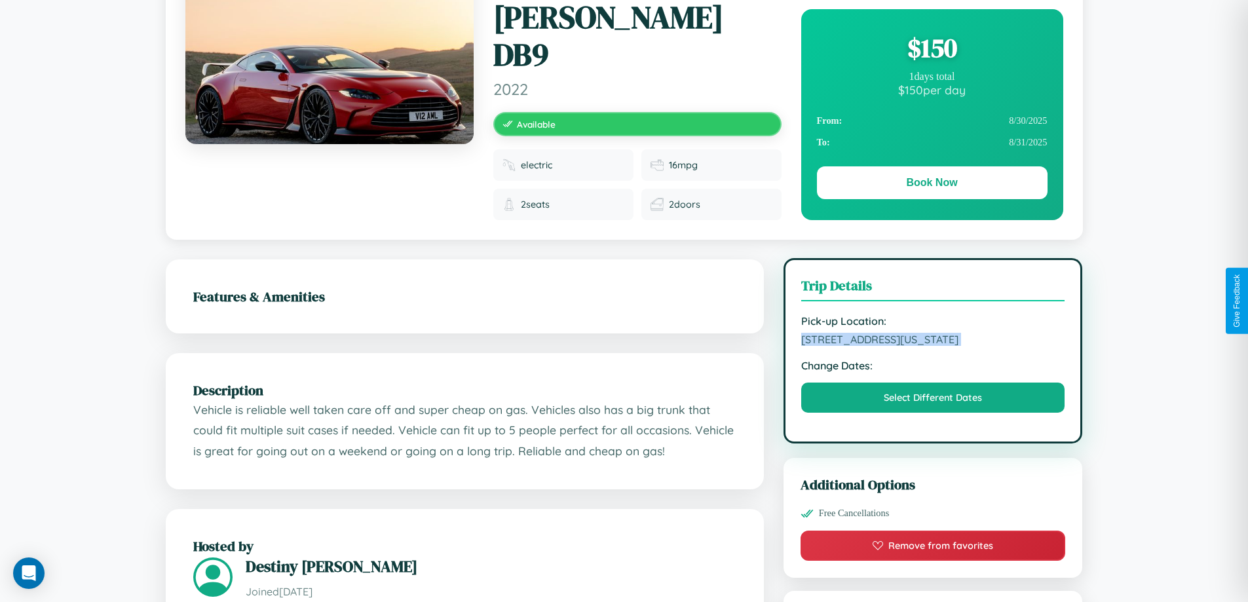
click at [933, 333] on span "6647 Fifth Street Philadelphia Pennsylvania 60423 United States" at bounding box center [933, 339] width 264 height 13
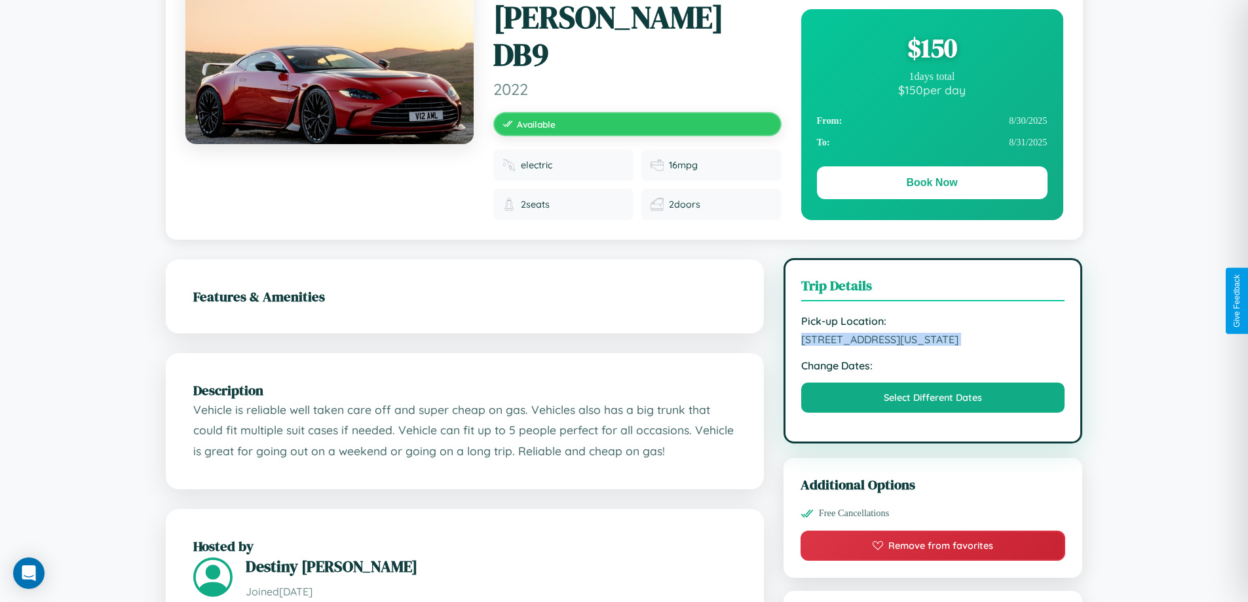
click at [933, 333] on span "6647 Fifth Street Philadelphia Pennsylvania 60423 United States" at bounding box center [933, 339] width 264 height 13
